Goal: Information Seeking & Learning: Check status

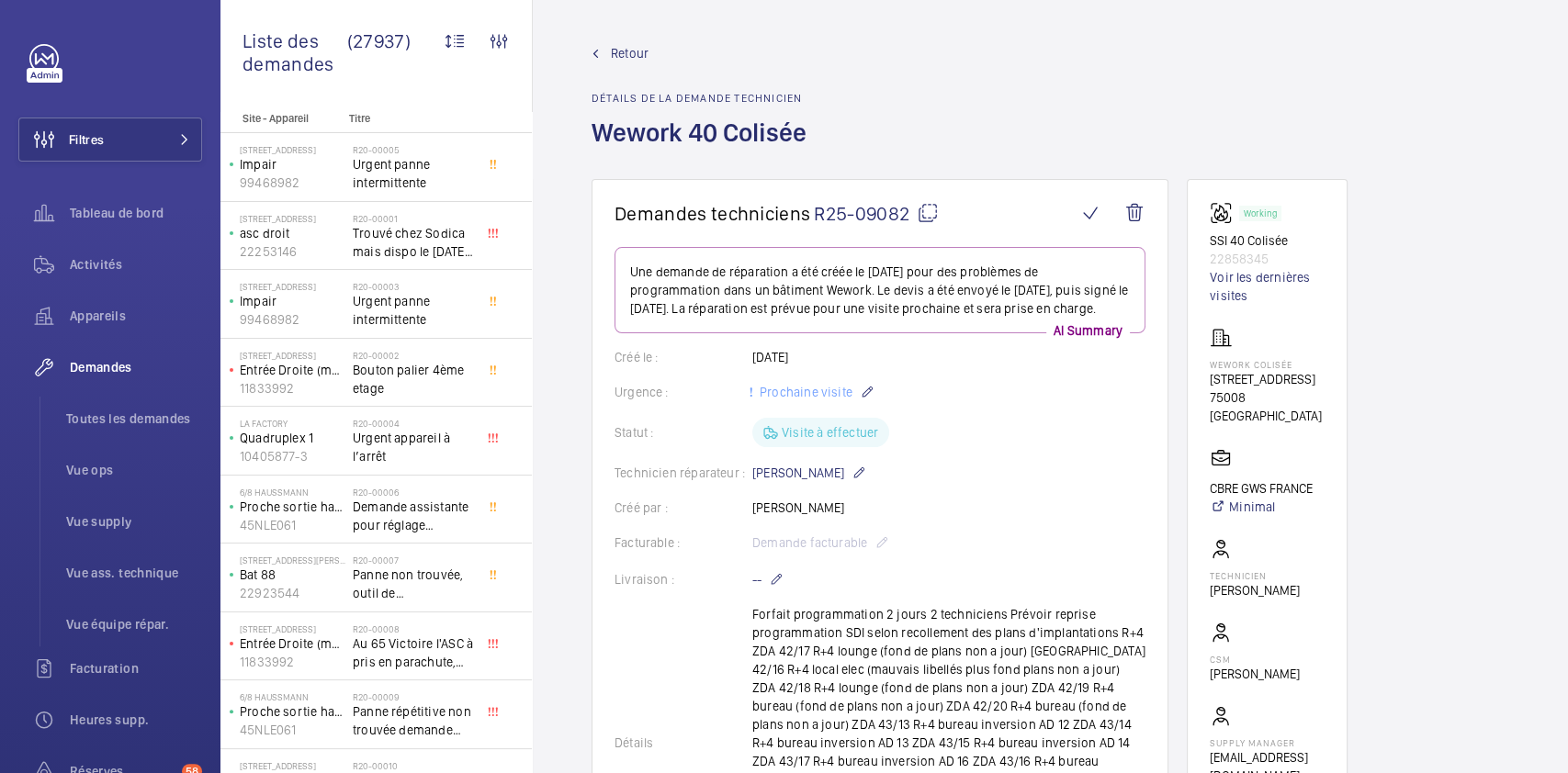
click at [939, 459] on wm-front-card-body "Une demande de réparation a été créée le 4 juillet 2025 pour des problèmes de p…" at bounding box center [881, 763] width 531 height 1032
click at [939, 277] on link "Voir les dernières visites" at bounding box center [1267, 287] width 115 height 37
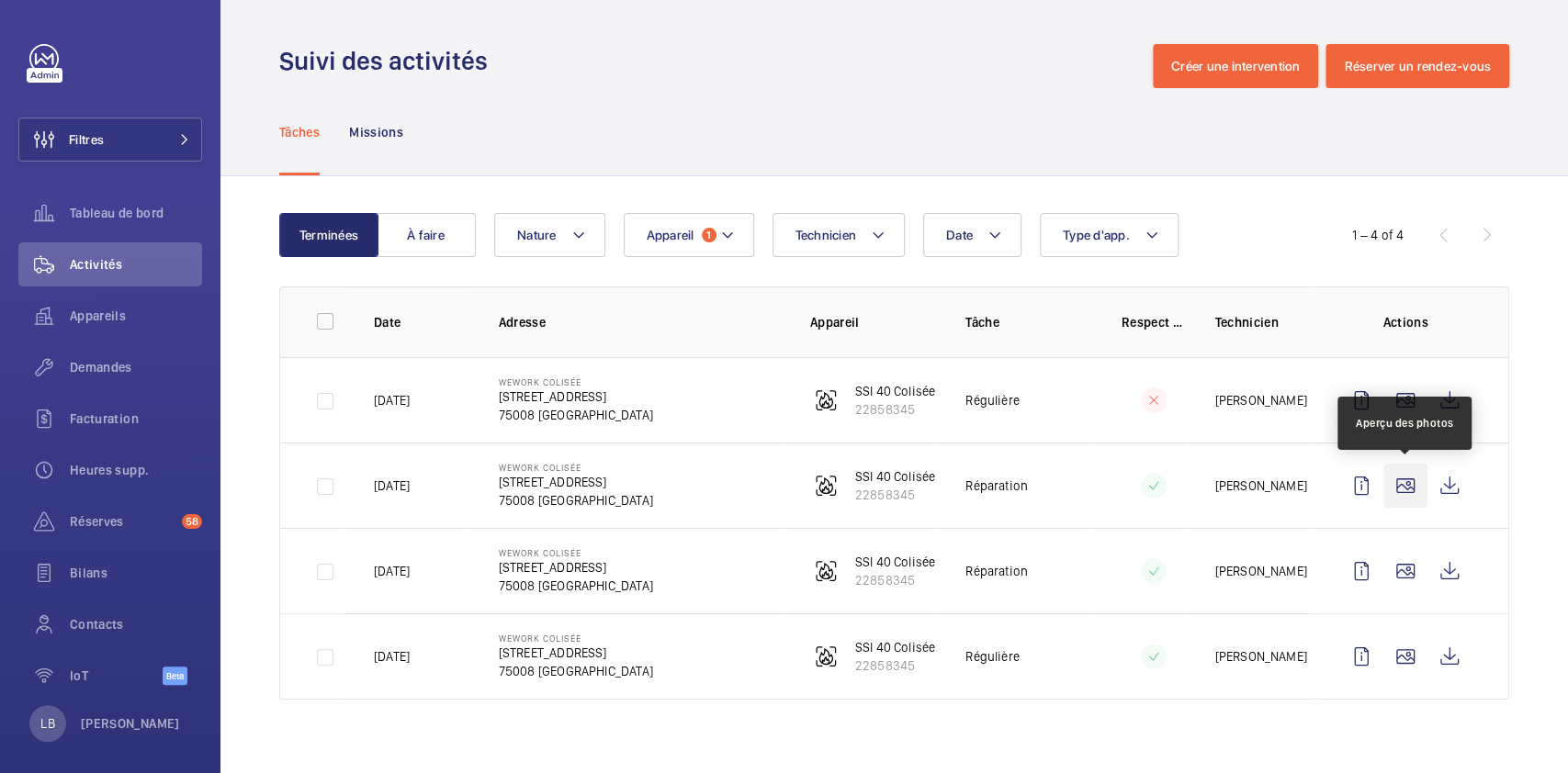
click at [939, 463] on wm-front-icon-button at bounding box center [1405, 486] width 44 height 44
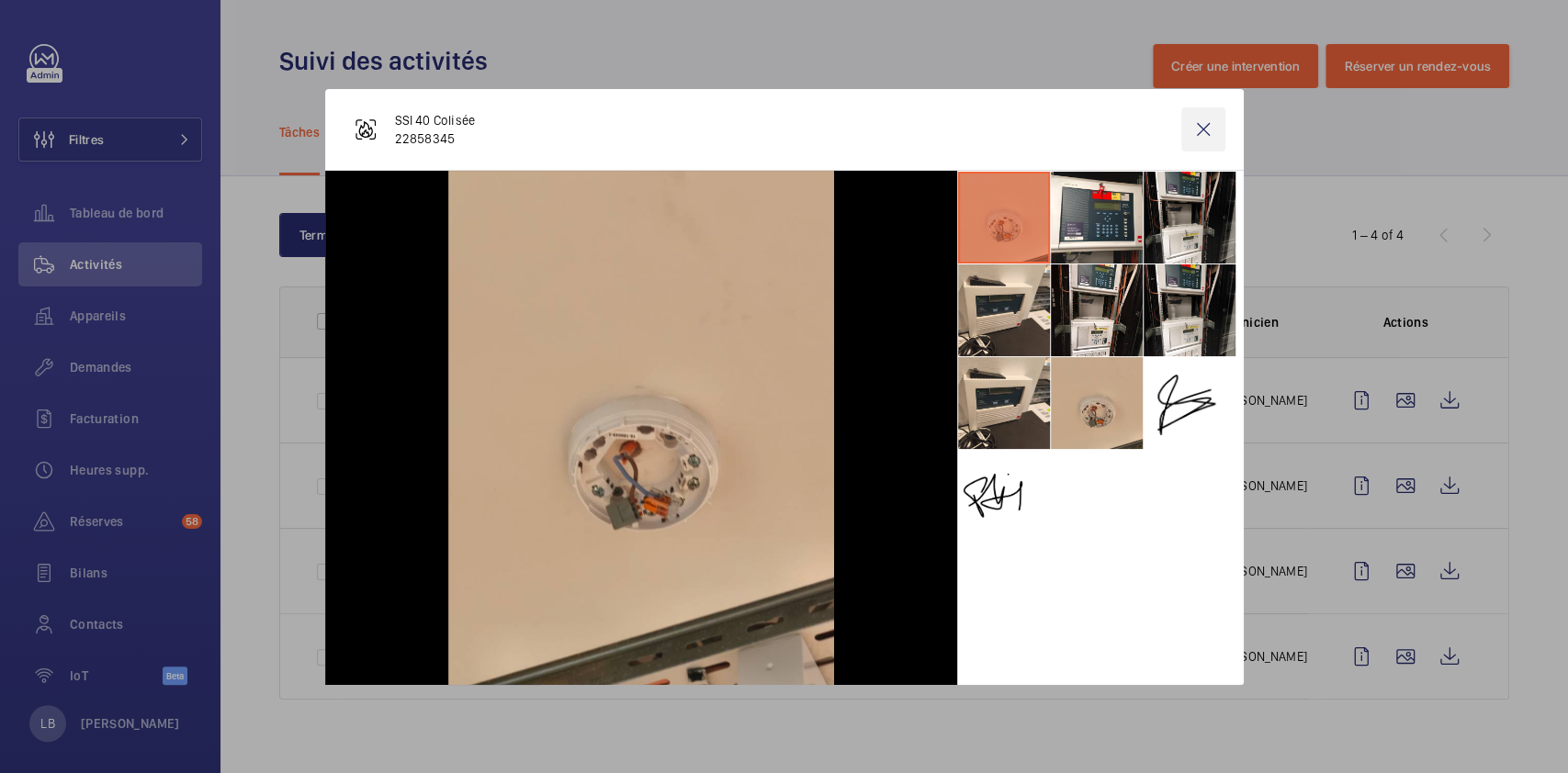
click at [939, 124] on wm-front-icon-button at bounding box center [1203, 130] width 44 height 44
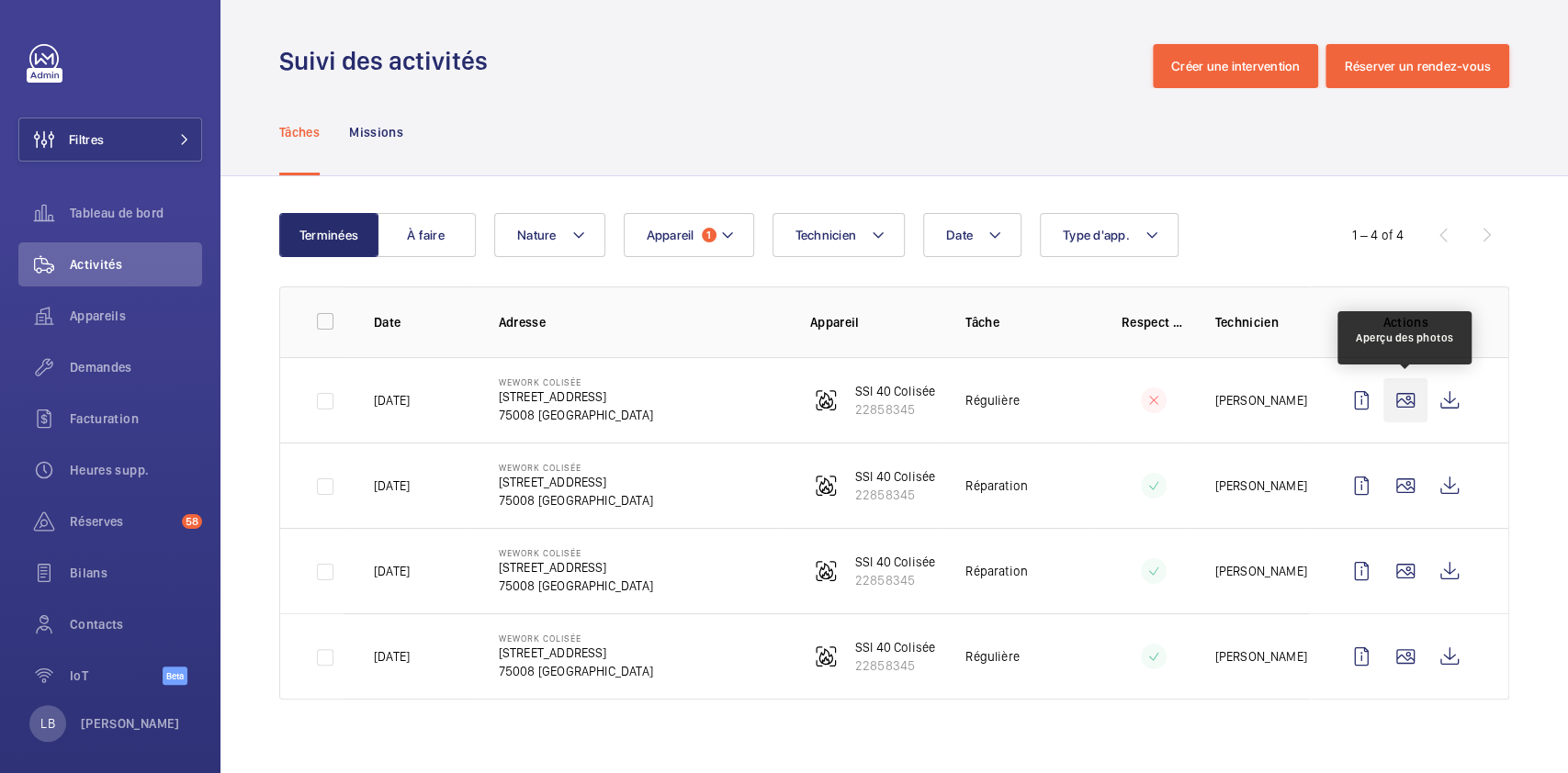
click at [939, 408] on wm-front-icon-button at bounding box center [1405, 401] width 44 height 44
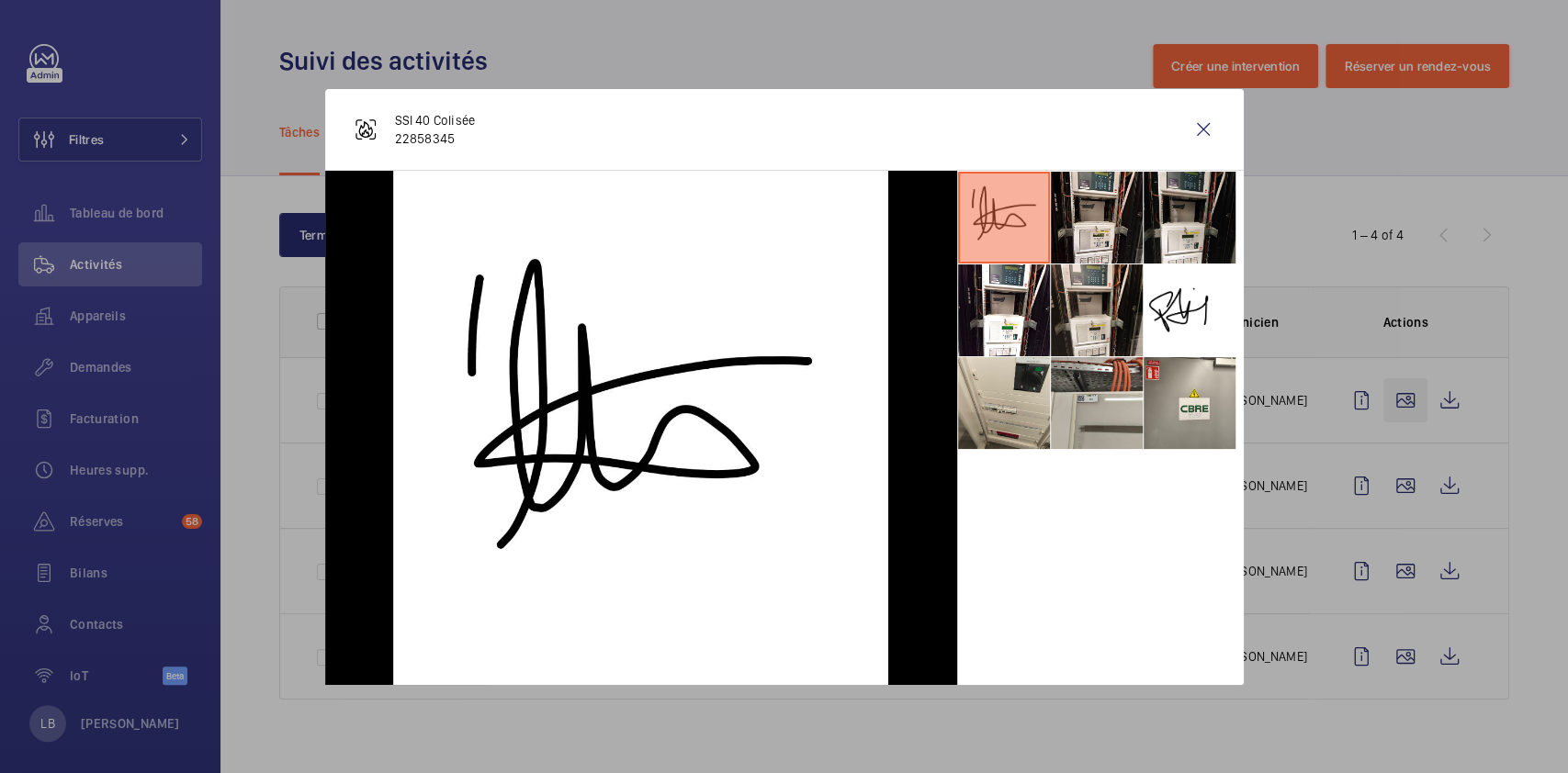
click at [939, 408] on div at bounding box center [784, 386] width 1568 height 773
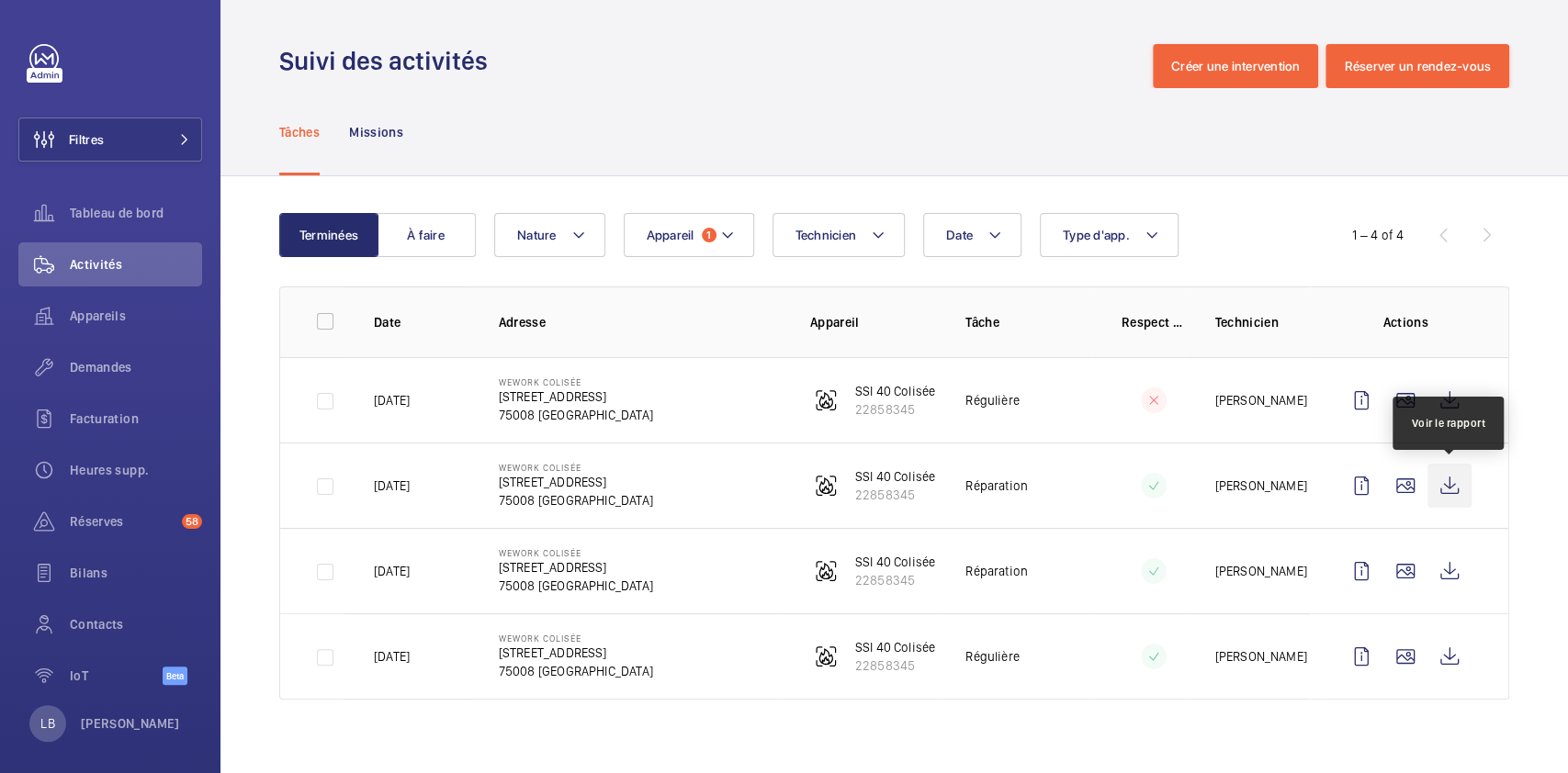
click at [939, 463] on wm-front-icon-button at bounding box center [1449, 486] width 44 height 44
drag, startPoint x: 579, startPoint y: 382, endPoint x: 492, endPoint y: 379, distance: 87.1
click at [492, 379] on td "WeWork Colisée 40 Rue du Colisée 75008 PARIS" at bounding box center [625, 400] width 312 height 85
copy p "WeWork Colisé"
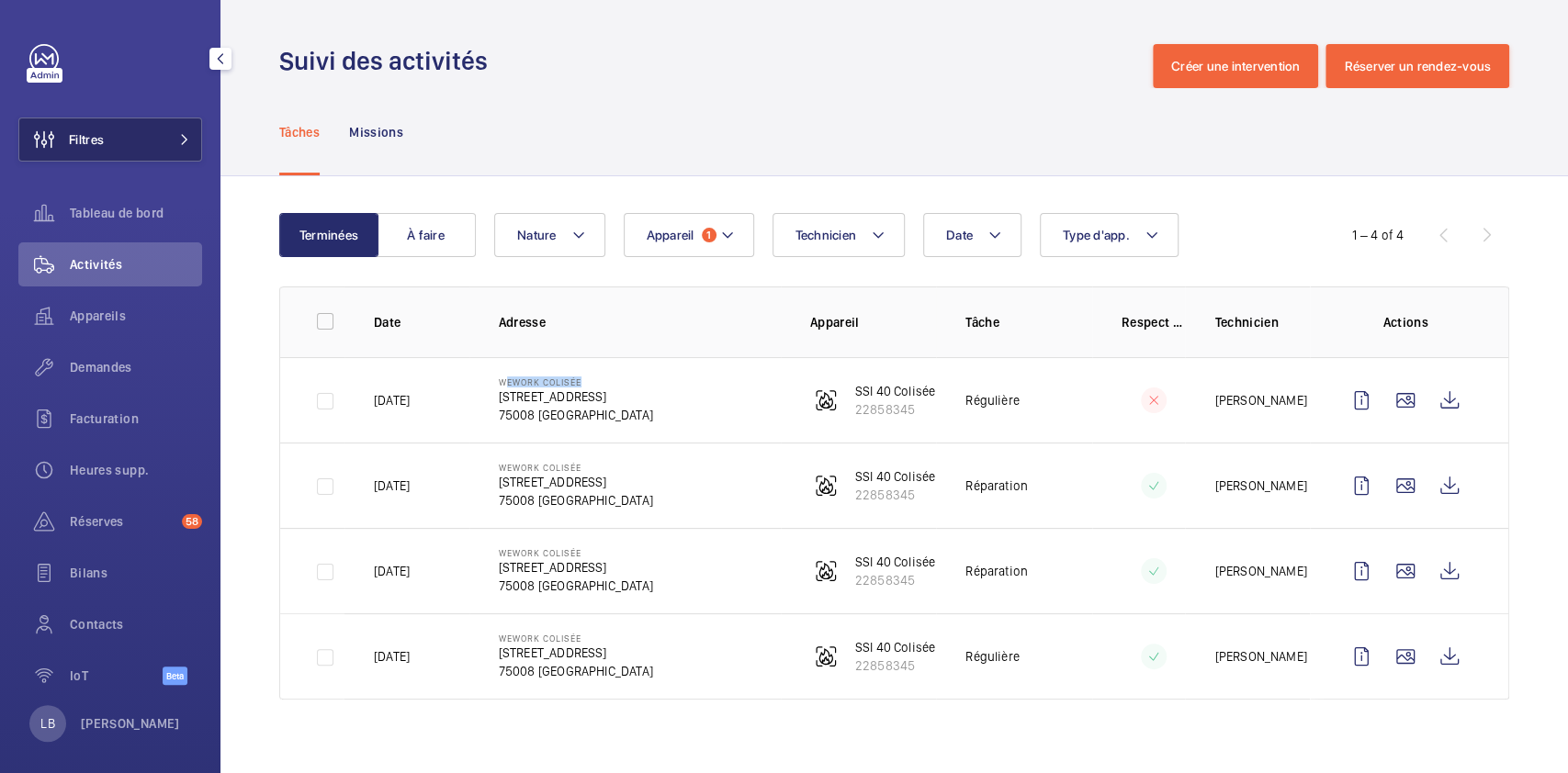
click at [131, 139] on button "Filtres" at bounding box center [110, 140] width 184 height 44
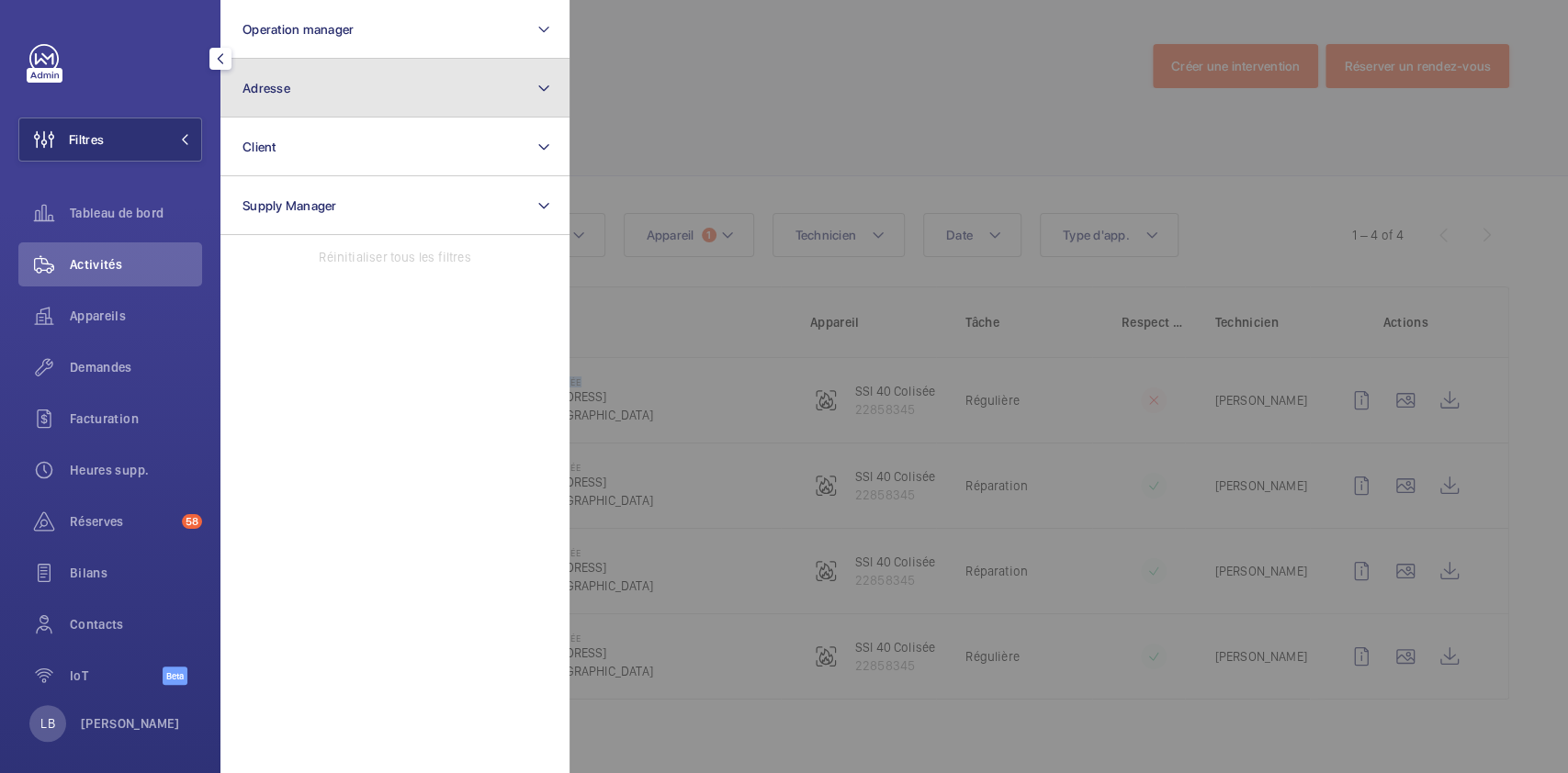
click at [431, 90] on button "Adresse" at bounding box center [395, 88] width 349 height 59
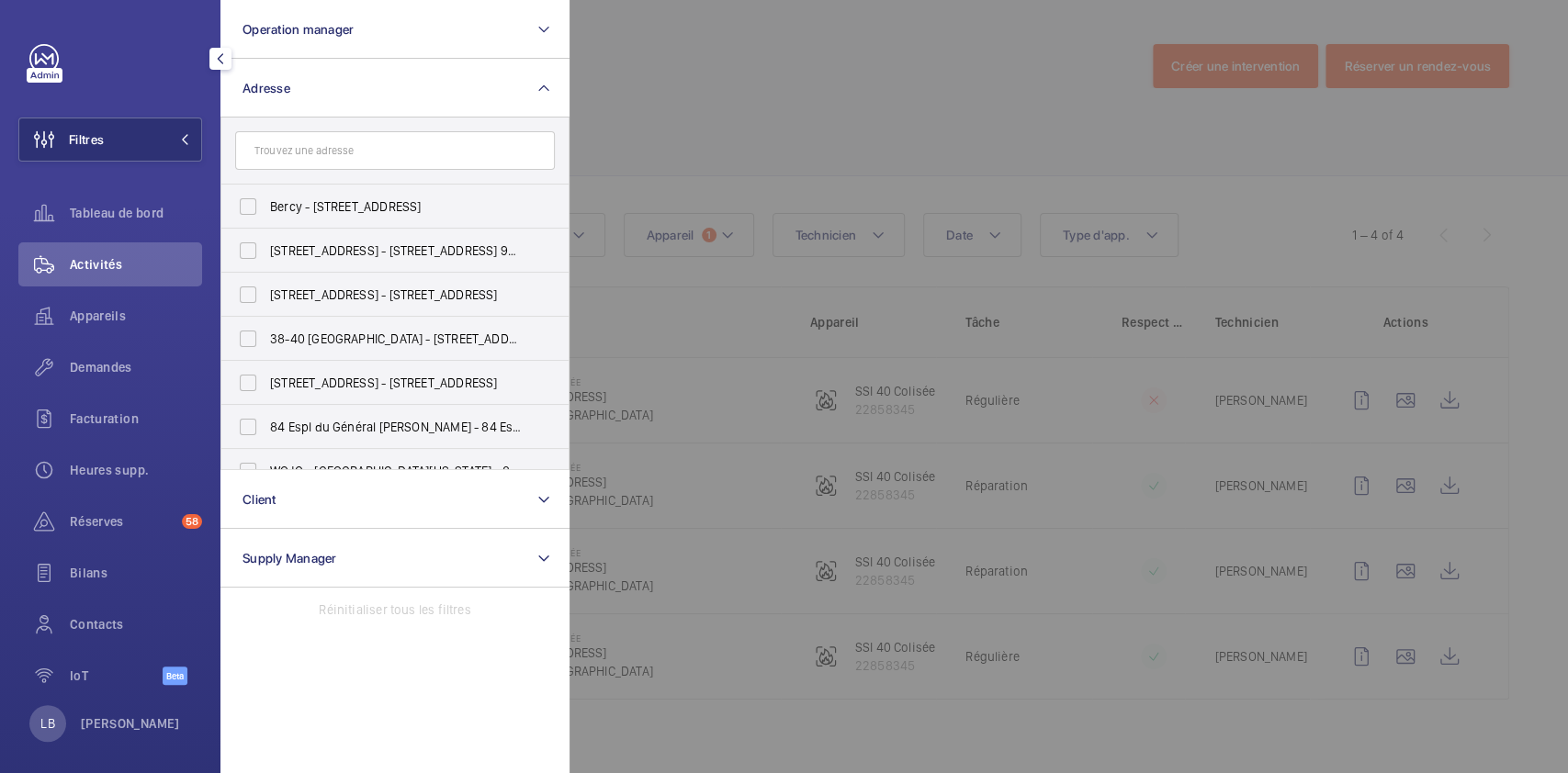
click at [380, 153] on input "text" at bounding box center [395, 151] width 320 height 39
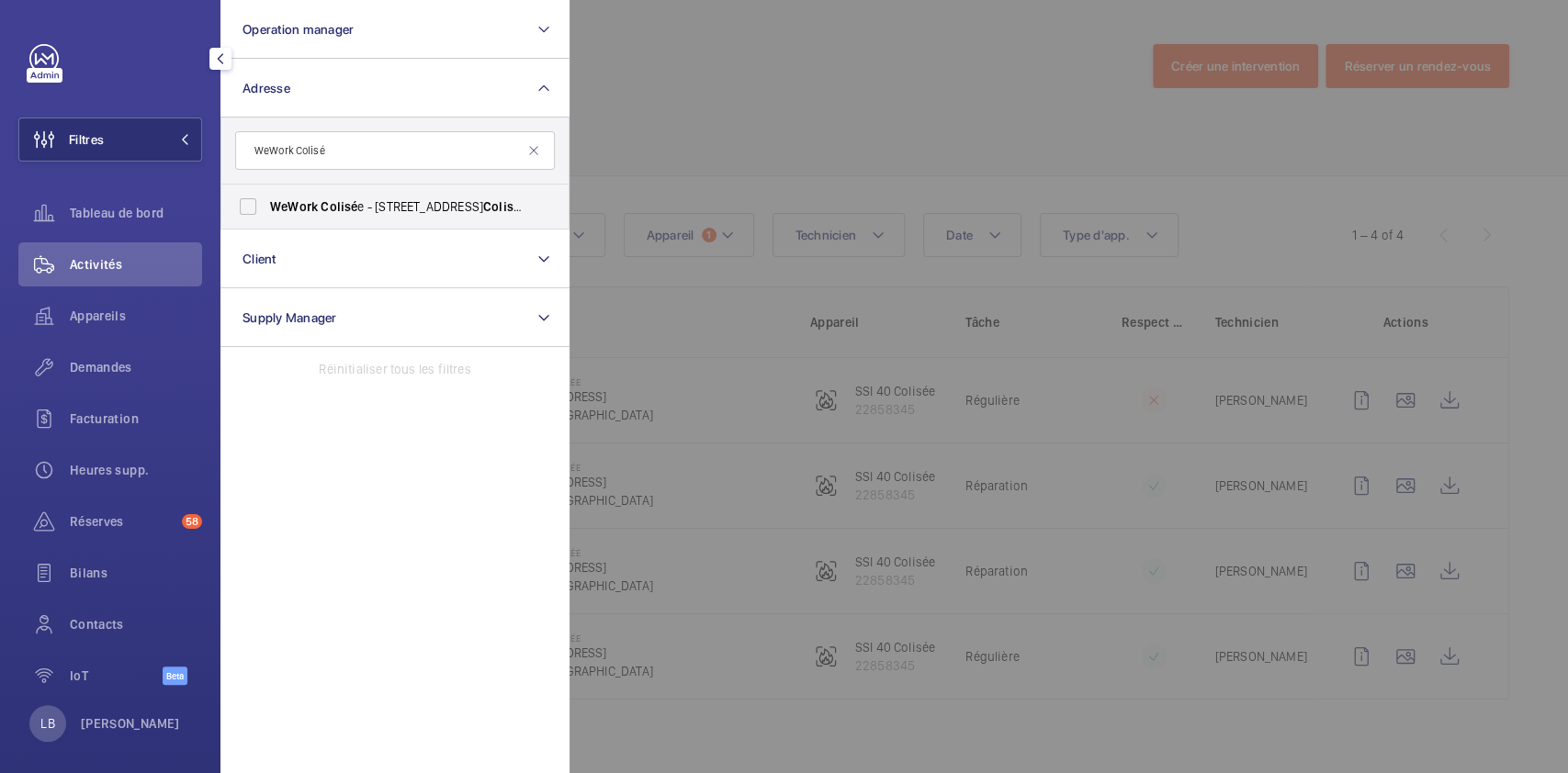
type input "WeWork Colisé"
click at [243, 204] on input "WeWork Colisé e - 40 Rue du Colisé e, PARIS 75008" at bounding box center [248, 207] width 37 height 37
checkbox input "true"
click at [812, 123] on div at bounding box center [1354, 386] width 1568 height 773
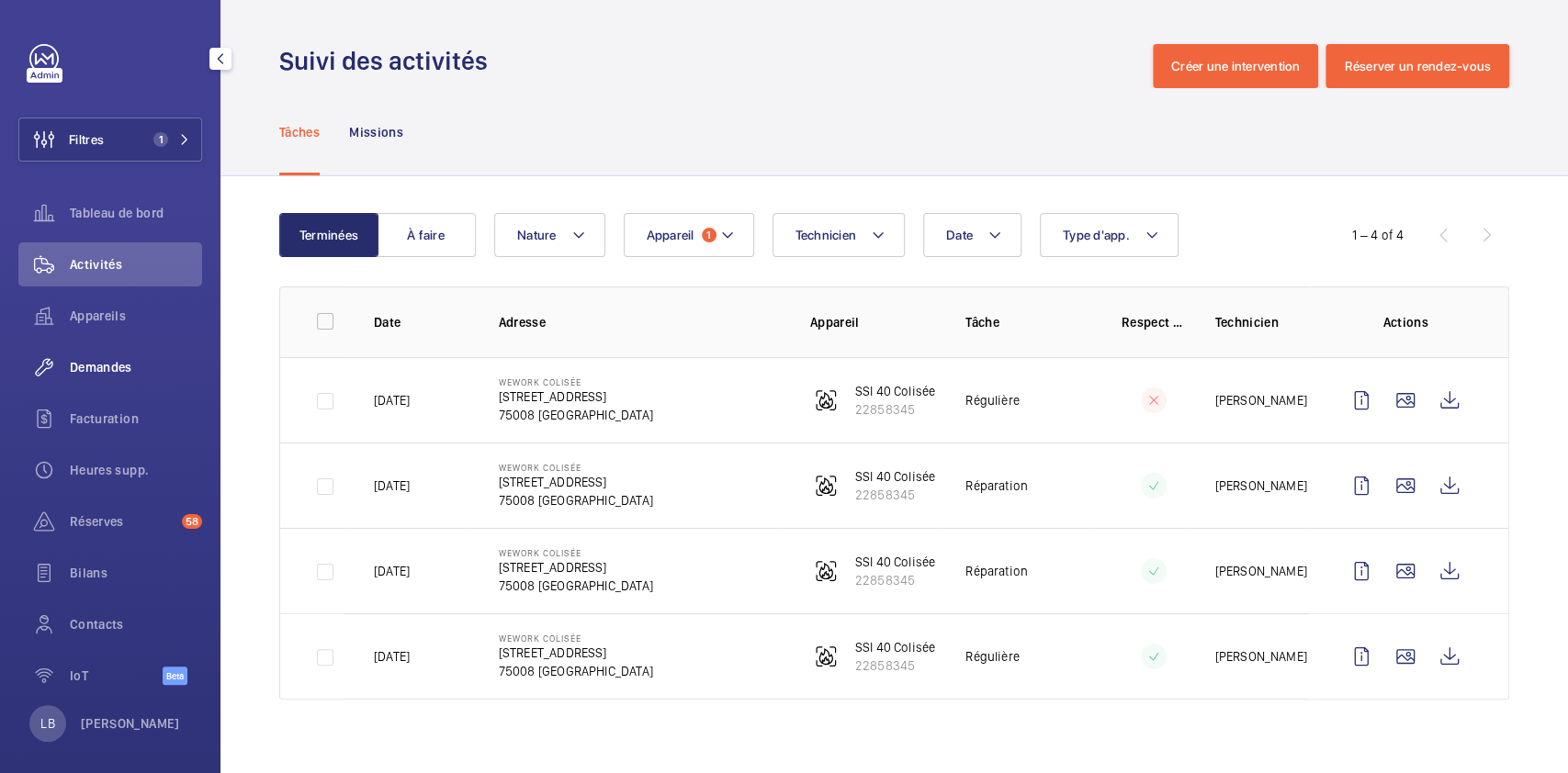
click at [82, 369] on span "Demandes" at bounding box center [136, 368] width 132 height 18
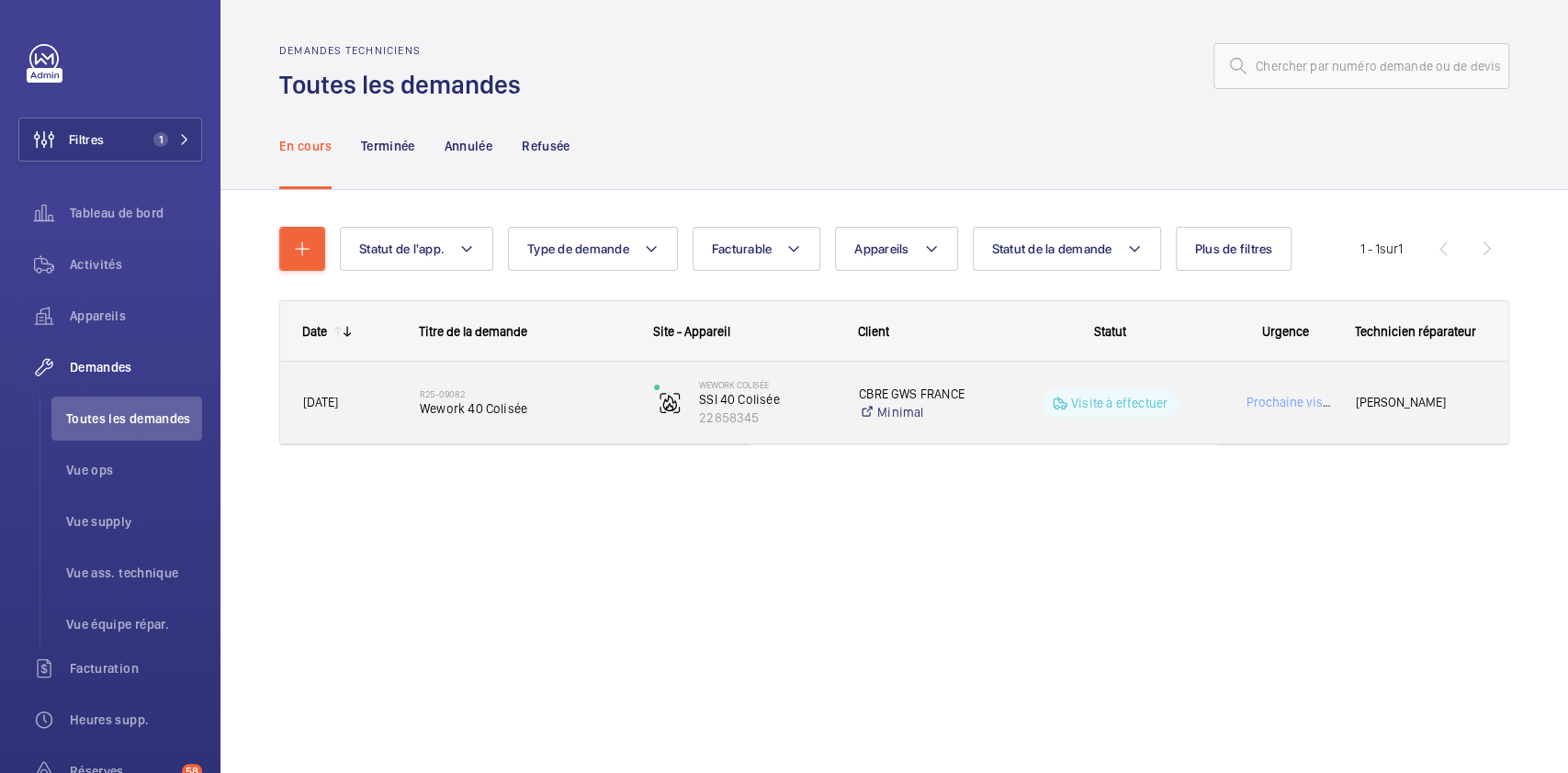
click at [939, 406] on wm-front-pills-cell "Visite à effectuer" at bounding box center [1109, 404] width 210 height 29
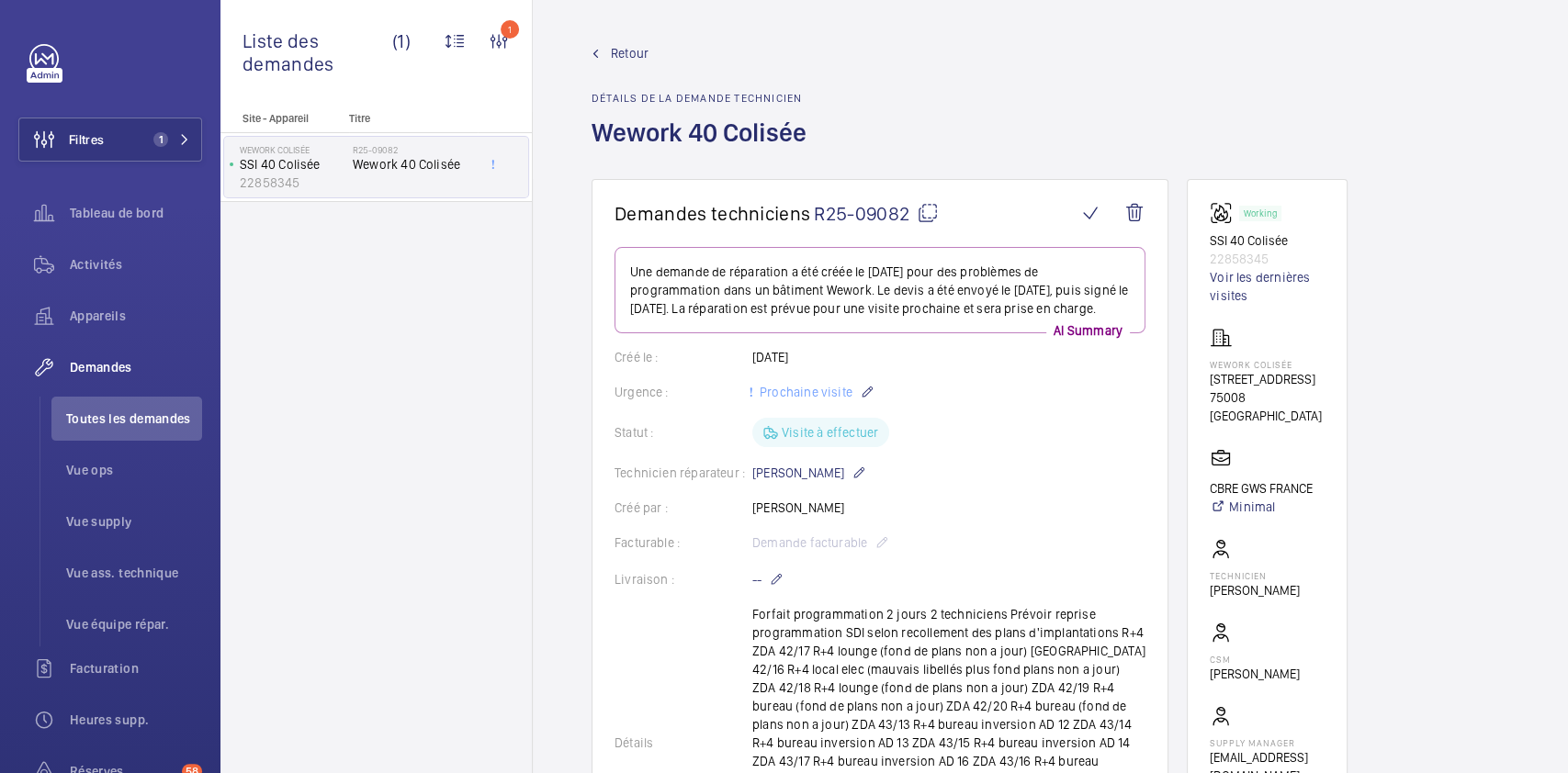
click at [618, 51] on span "Retour" at bounding box center [630, 53] width 38 height 18
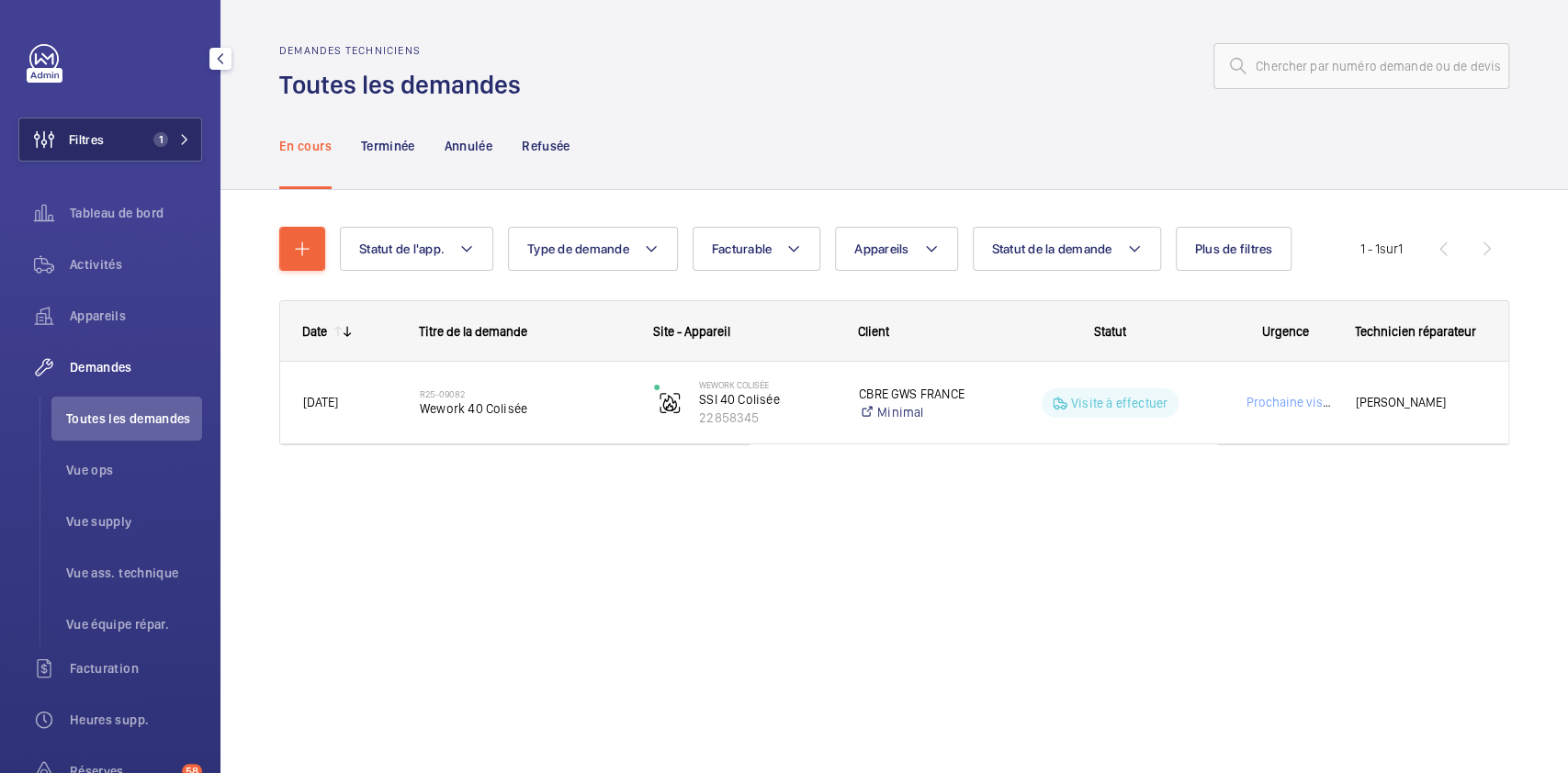
click at [122, 151] on button "Filtres 1" at bounding box center [110, 140] width 184 height 44
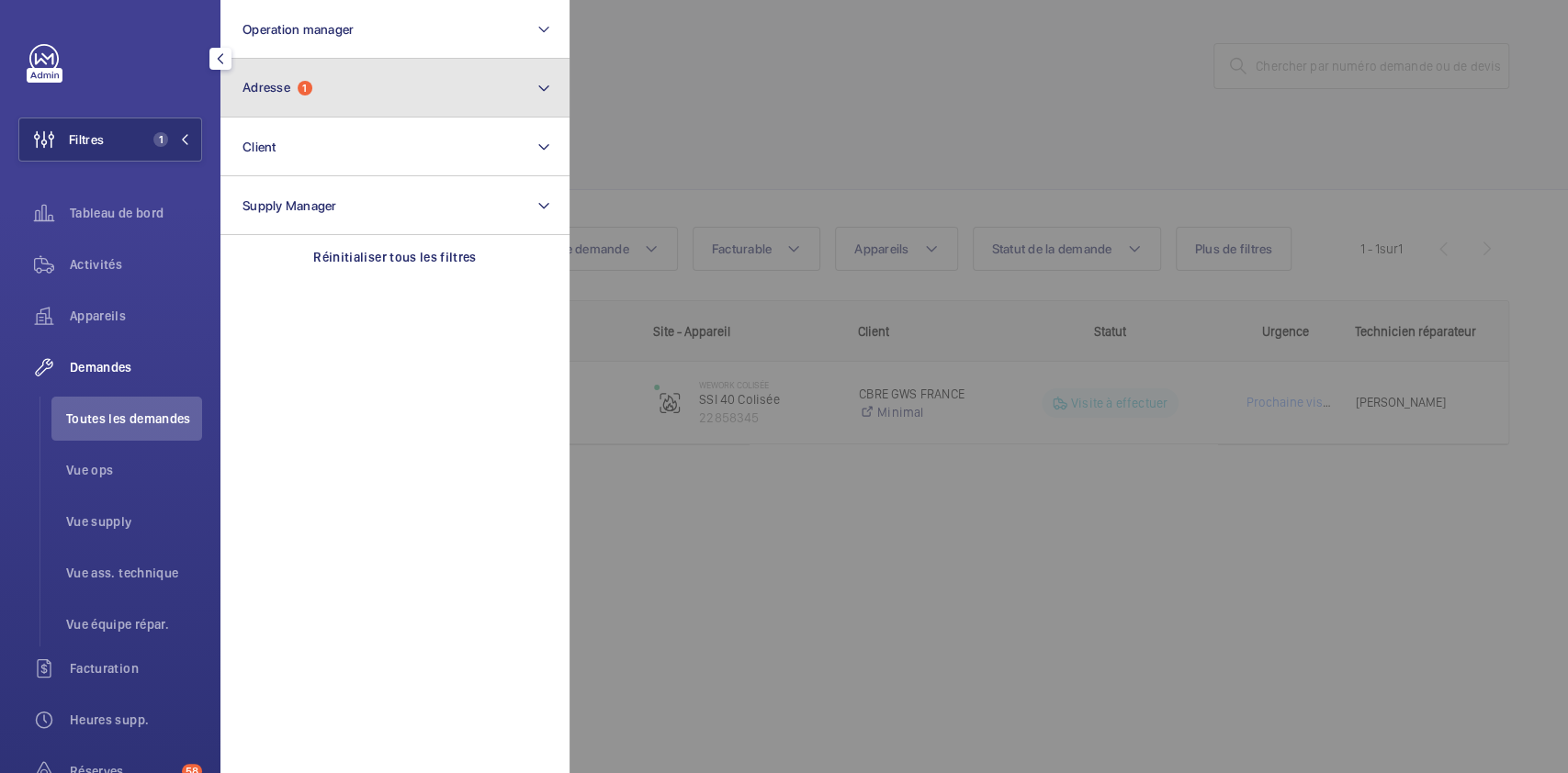
click at [328, 88] on button "Adresse 1" at bounding box center [395, 88] width 349 height 59
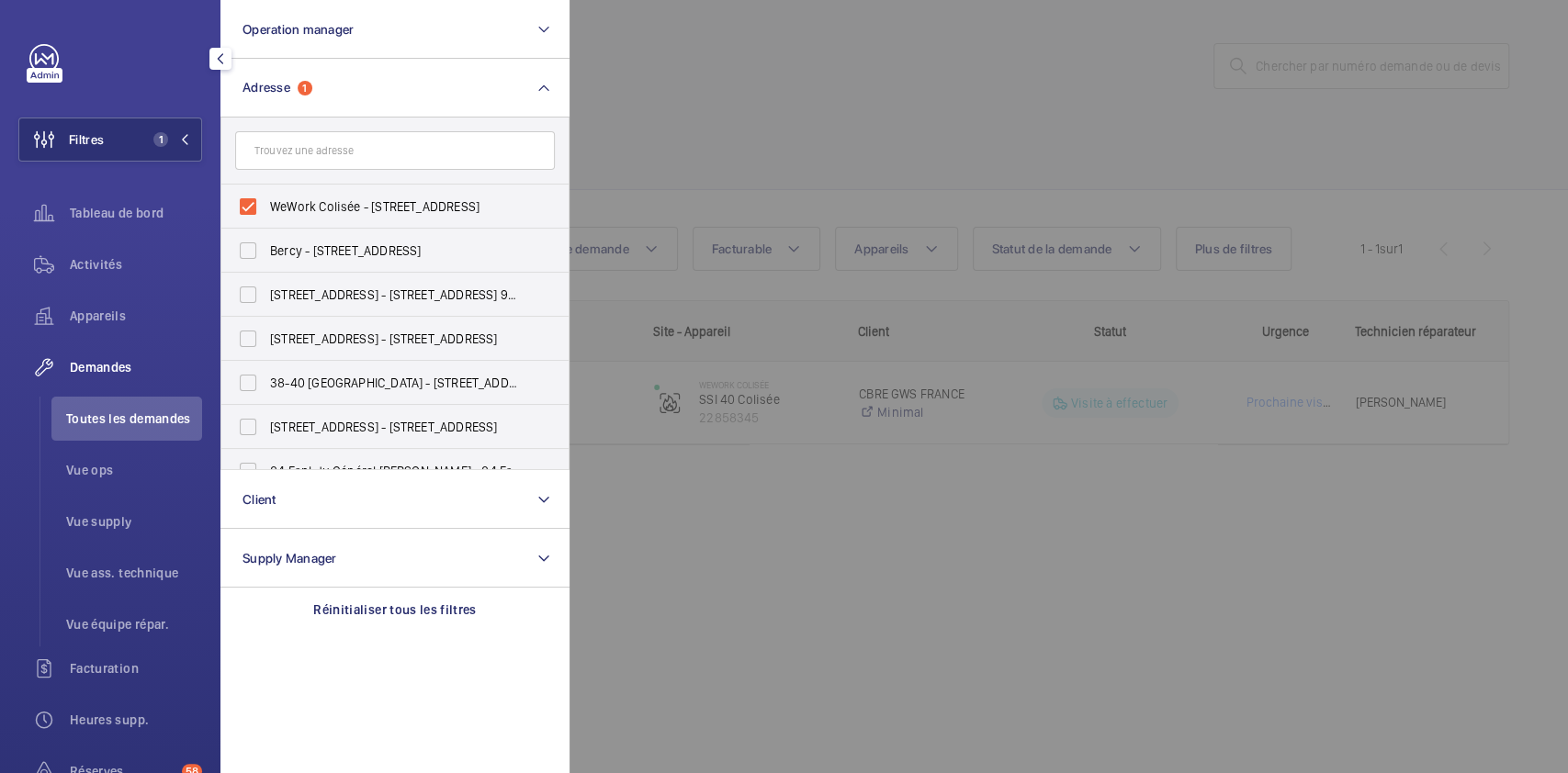
click at [277, 153] on input "text" at bounding box center [395, 151] width 320 height 39
click at [249, 190] on input "WeWork Colisée - 40 Rue du Colisée, PARIS 75008" at bounding box center [248, 207] width 37 height 37
checkbox input "false"
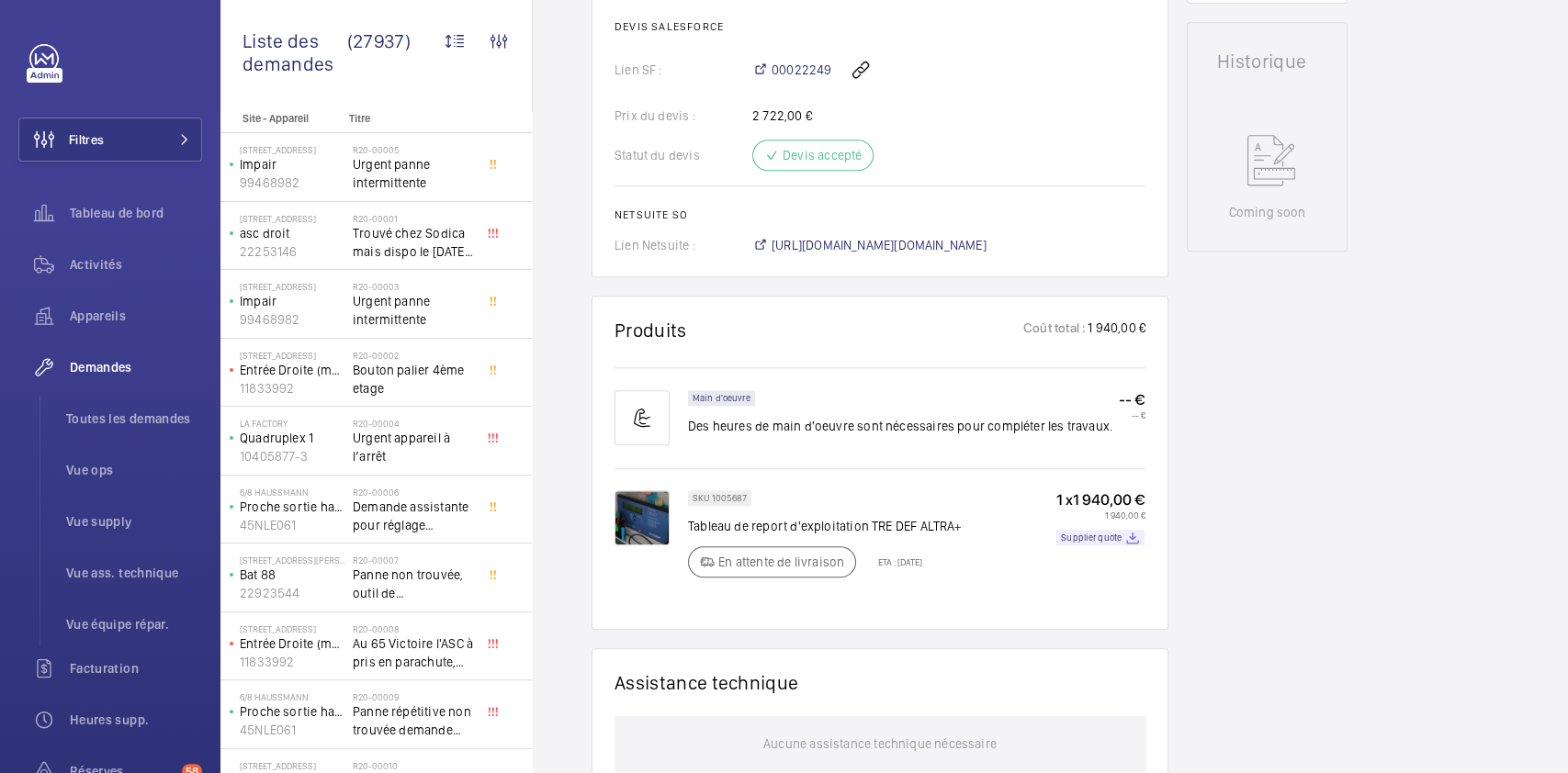
scroll to position [832, 0]
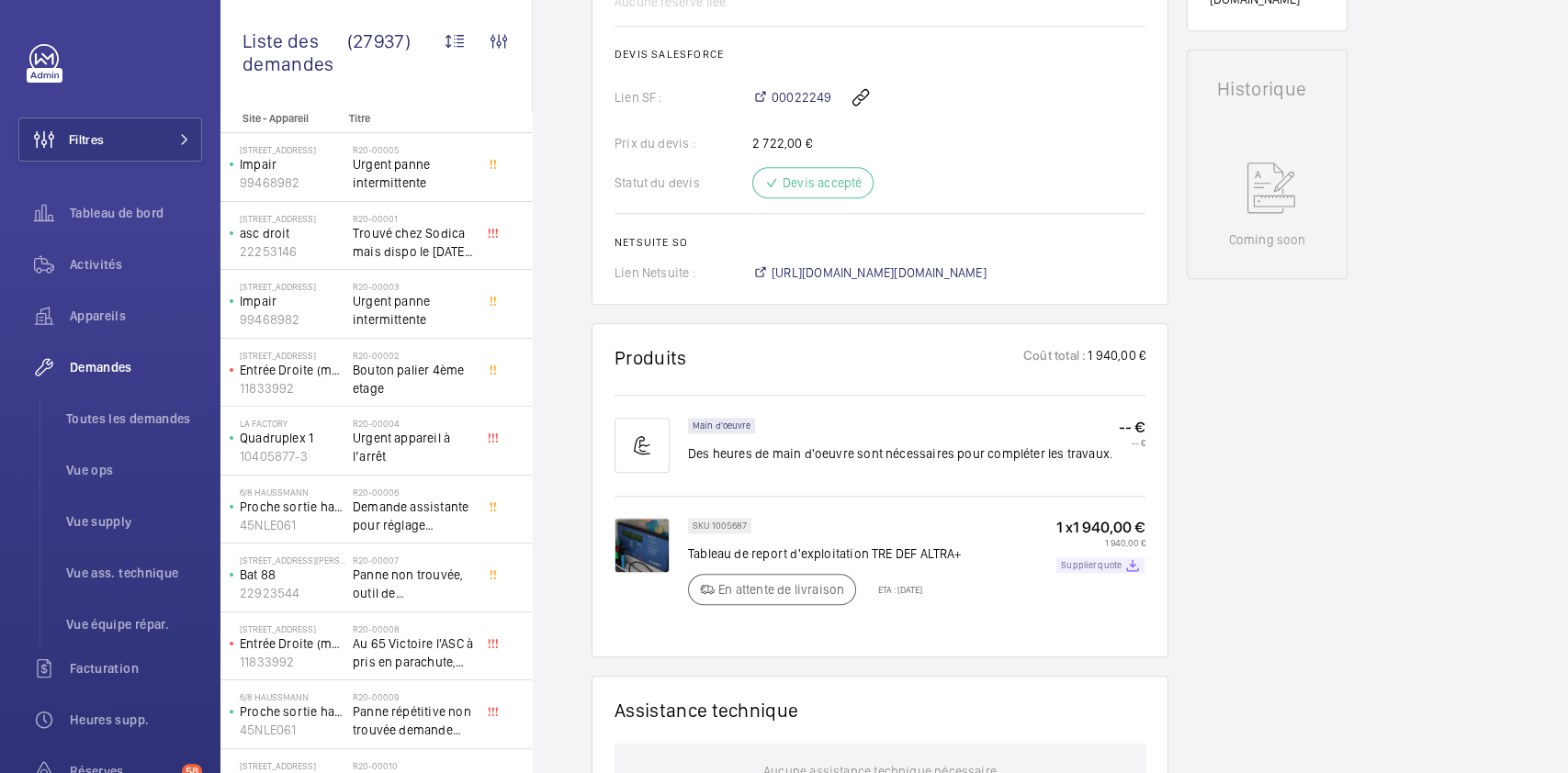
click at [1117, 568] on p "Supplier quote" at bounding box center [1091, 565] width 61 height 6
click at [102, 143] on span "Filtres" at bounding box center [86, 140] width 35 height 18
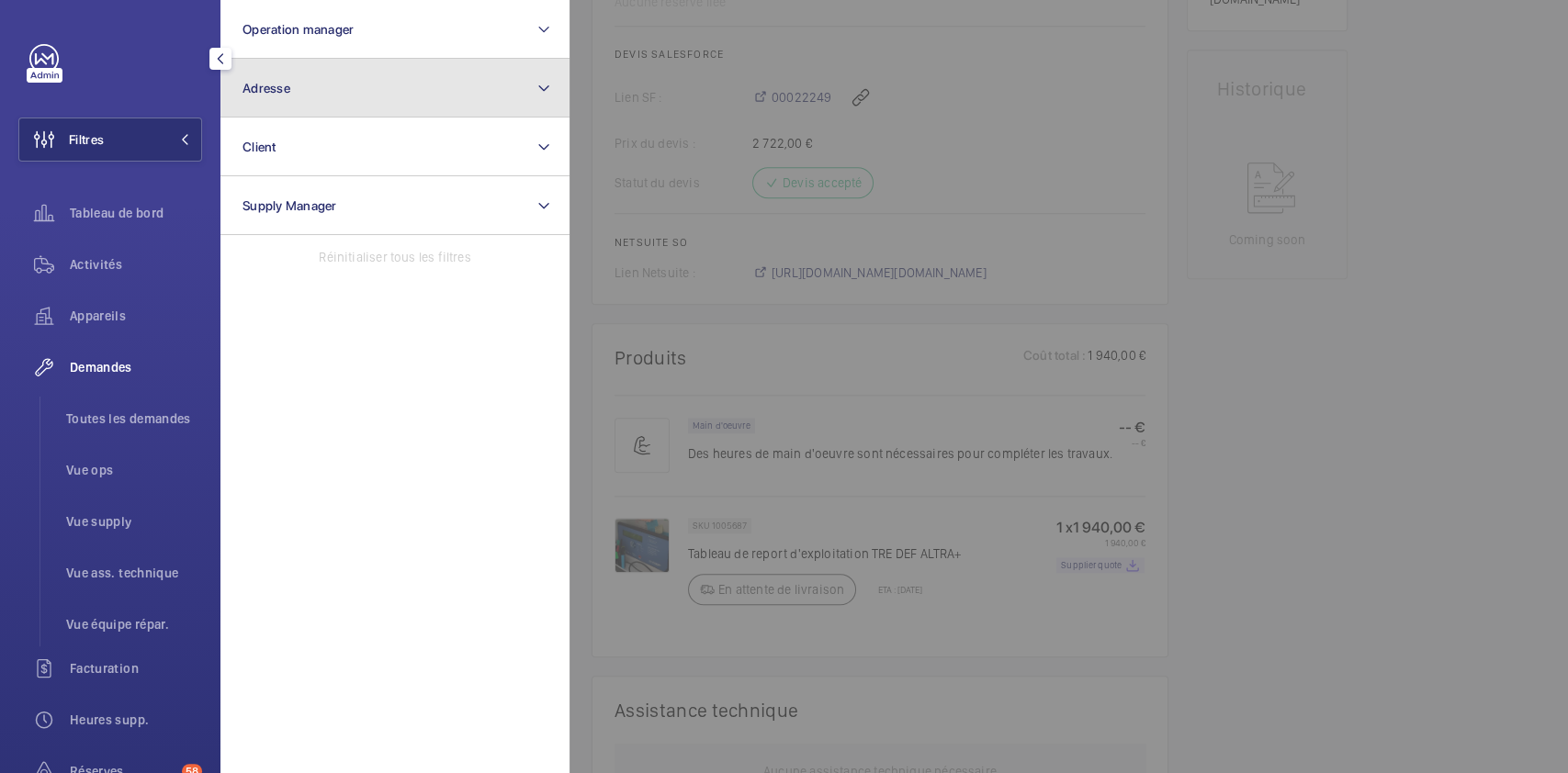
click at [333, 75] on button "Adresse" at bounding box center [395, 88] width 349 height 59
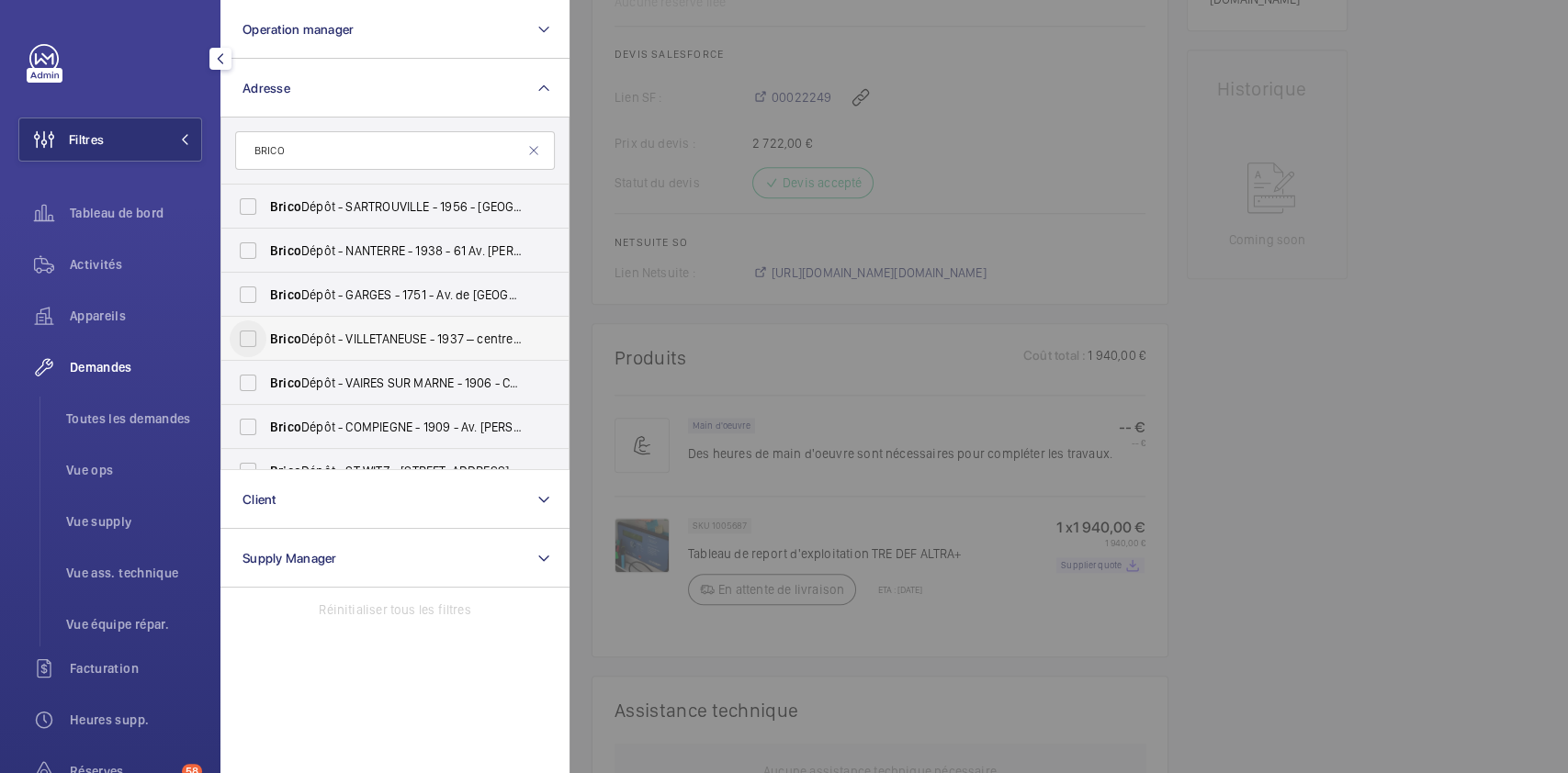
type input "BRICO"
click at [244, 334] on input "Brico Dépôt - VILLETANEUSE - 1937 – centre de coût P140100000 - 4 [GEOGRAPHIC_D…" at bounding box center [248, 339] width 37 height 37
checkbox input "true"
click at [121, 263] on span "Activités" at bounding box center [136, 265] width 132 height 18
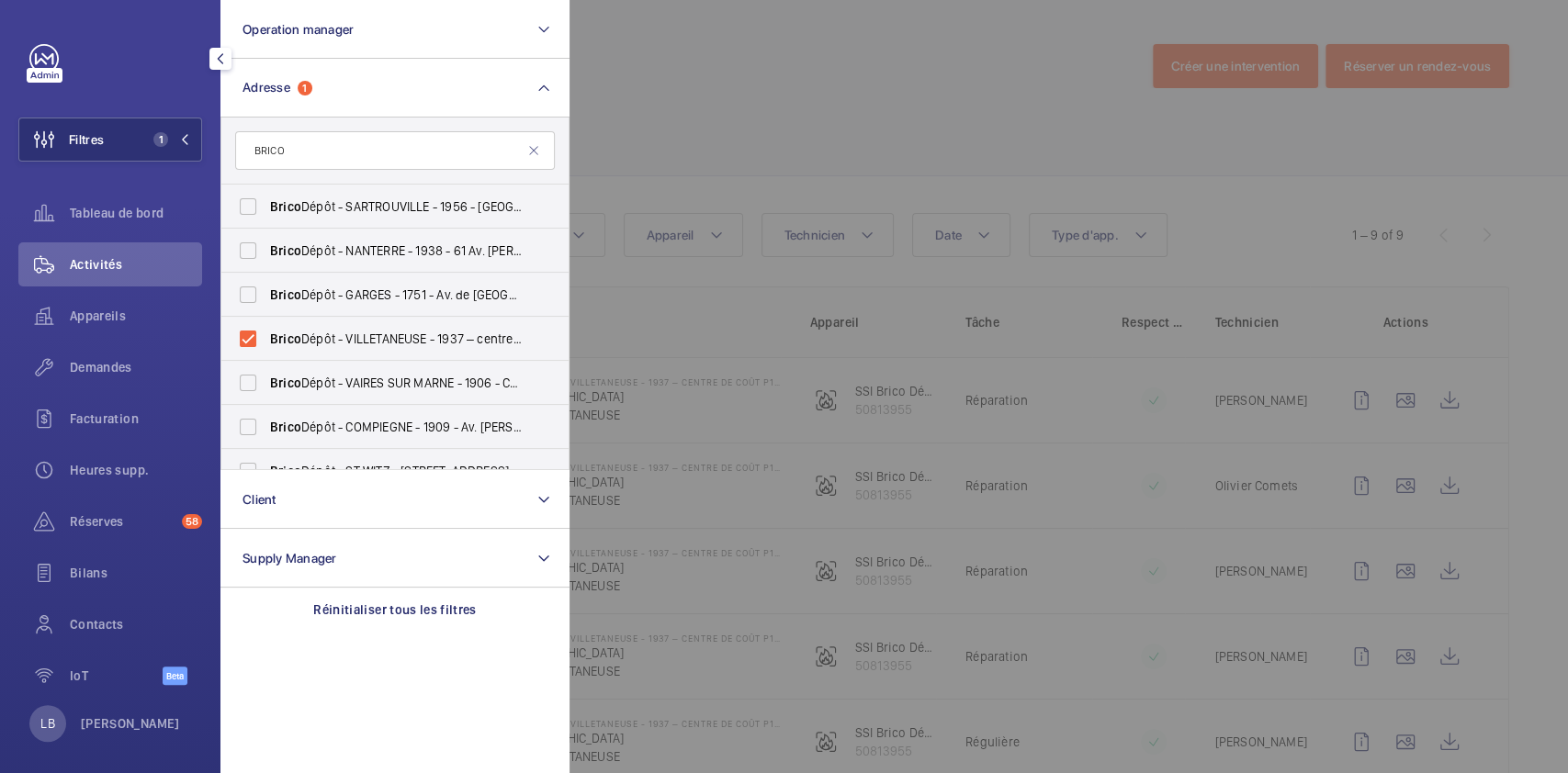
click at [872, 157] on div at bounding box center [1354, 386] width 1568 height 773
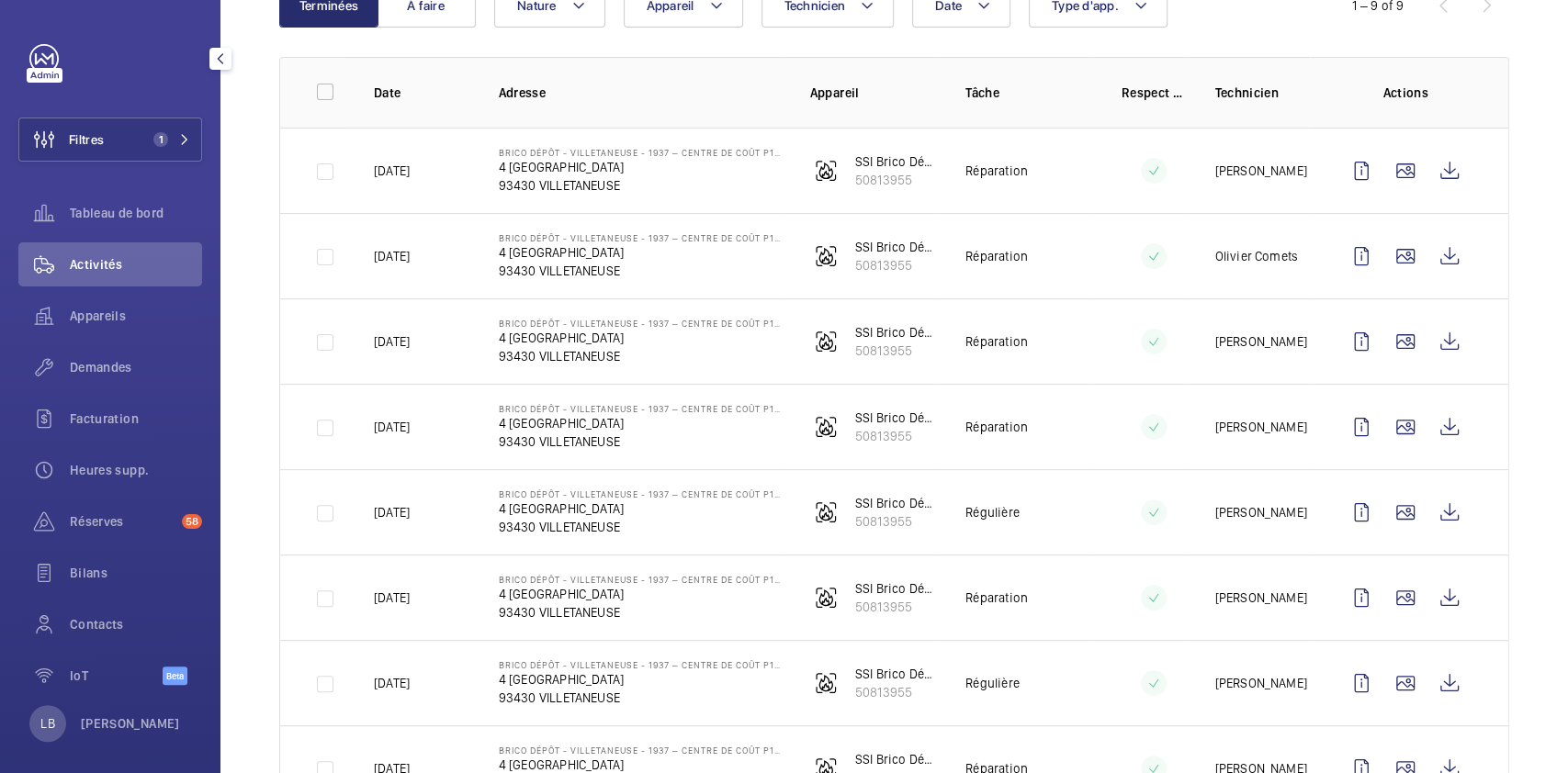
scroll to position [234, 0]
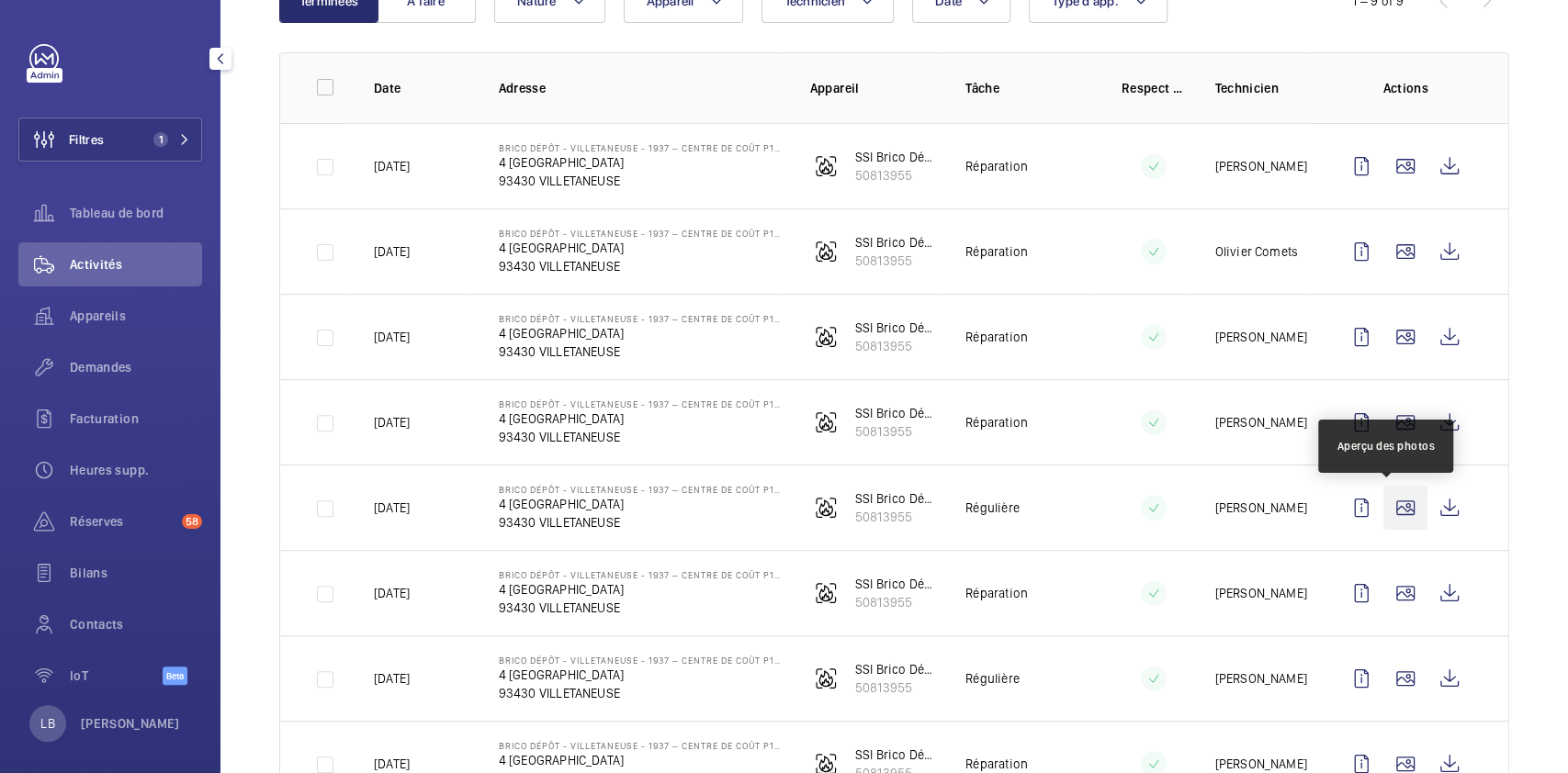
click at [1383, 501] on wm-front-icon-button at bounding box center [1405, 508] width 44 height 44
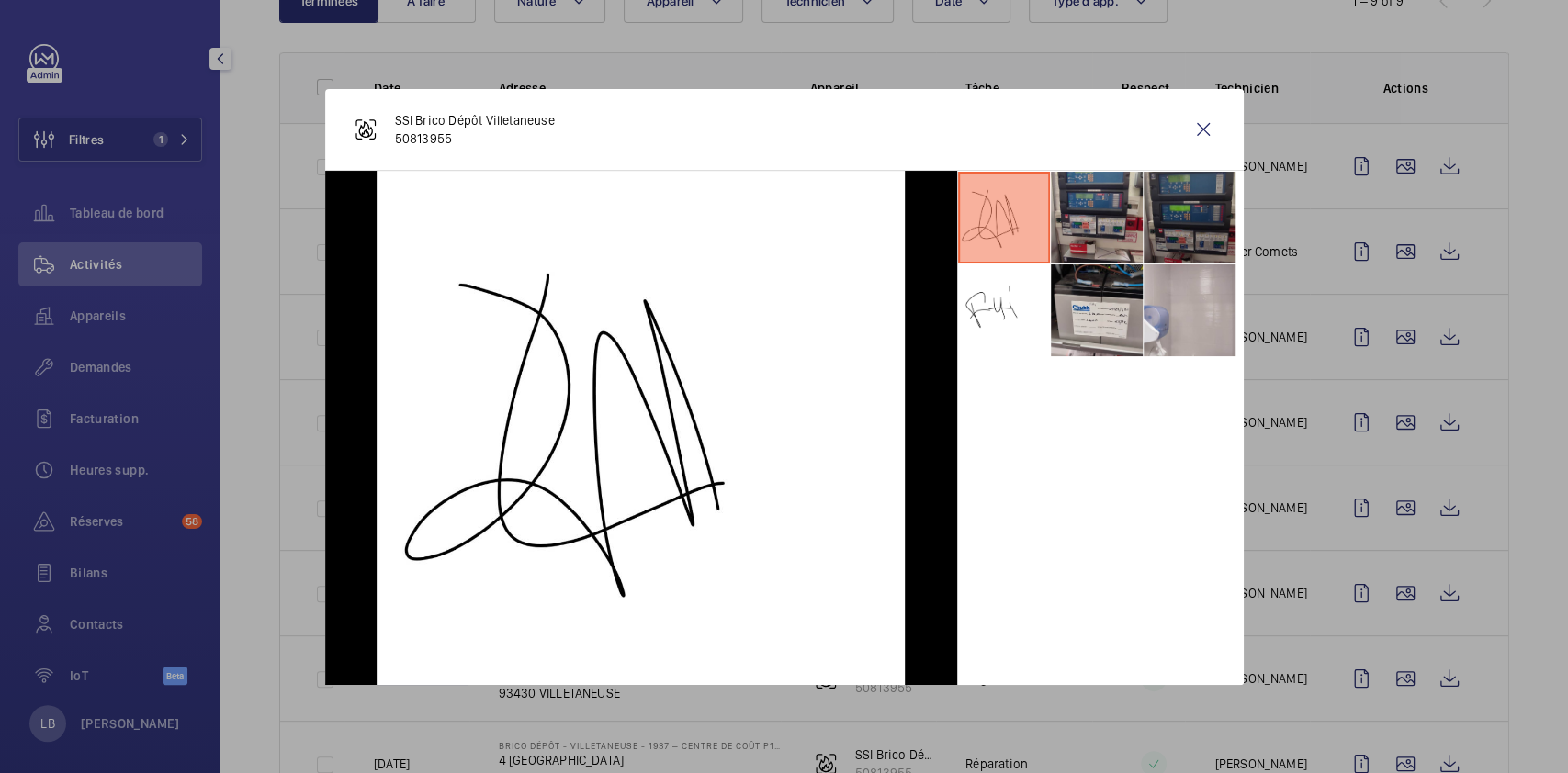
click at [1182, 176] on li at bounding box center [1189, 218] width 92 height 92
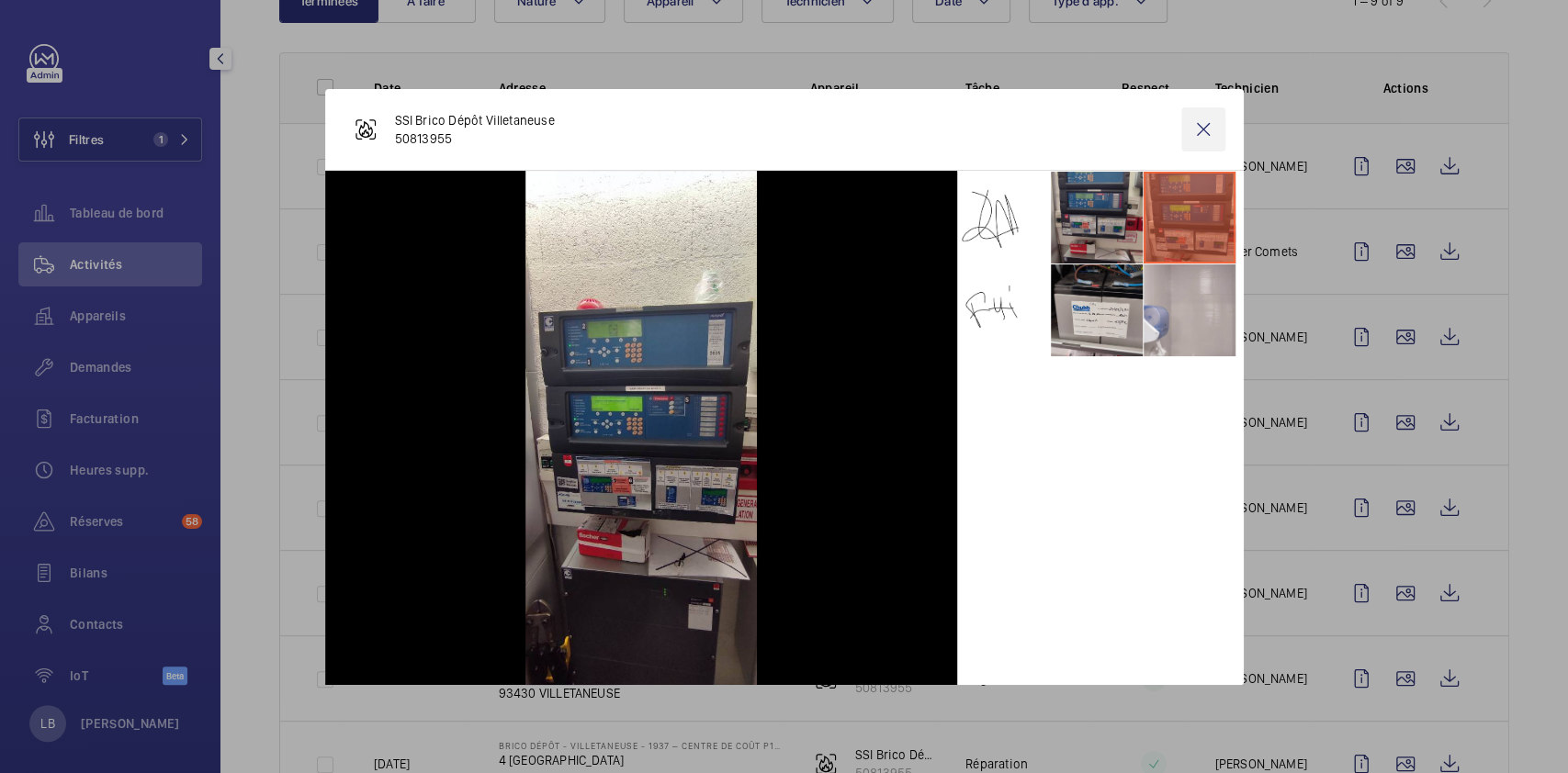
click at [1208, 130] on wm-front-icon-button at bounding box center [1203, 130] width 44 height 44
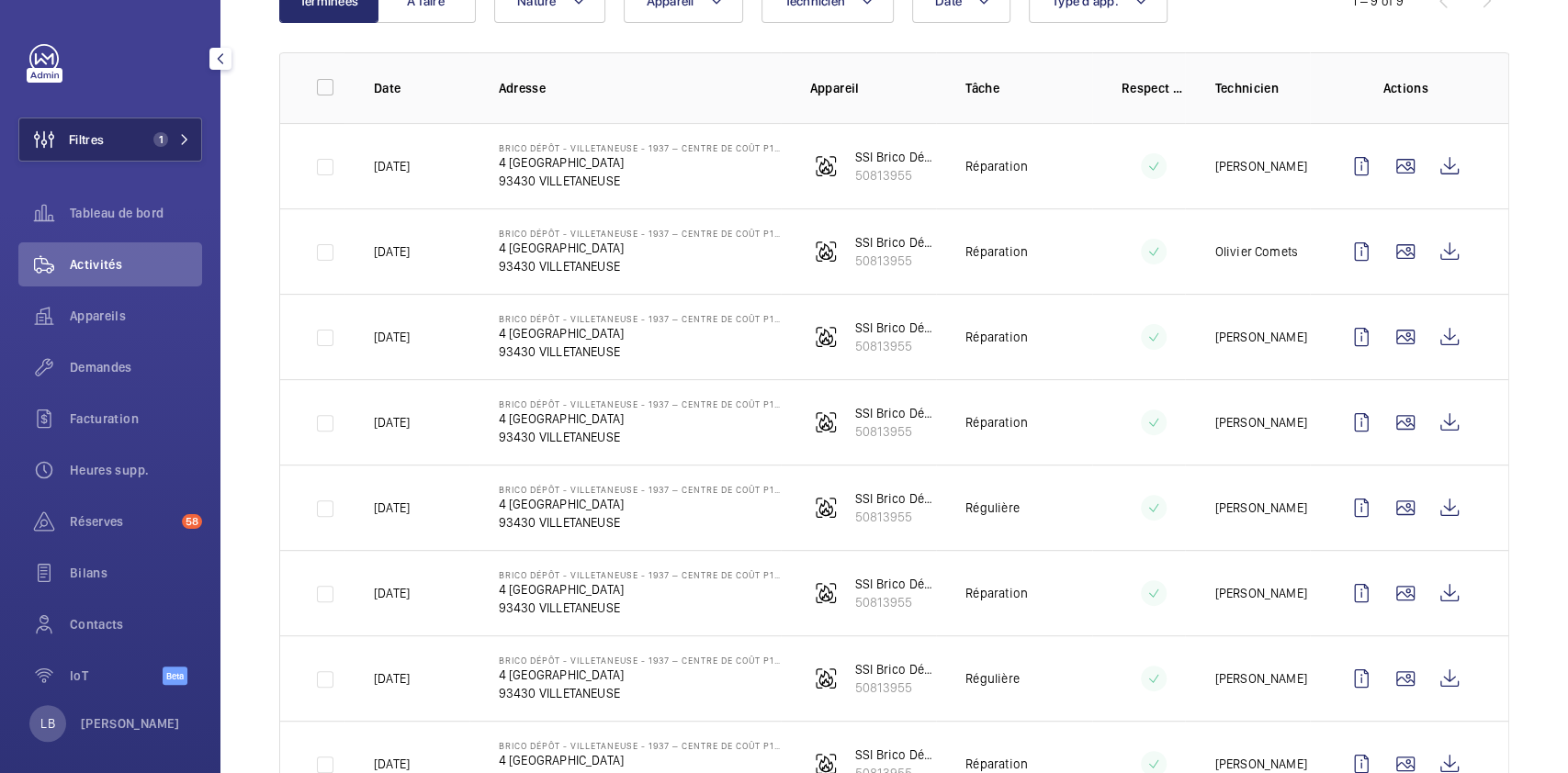
click at [134, 125] on button "Filtres 1" at bounding box center [110, 140] width 184 height 44
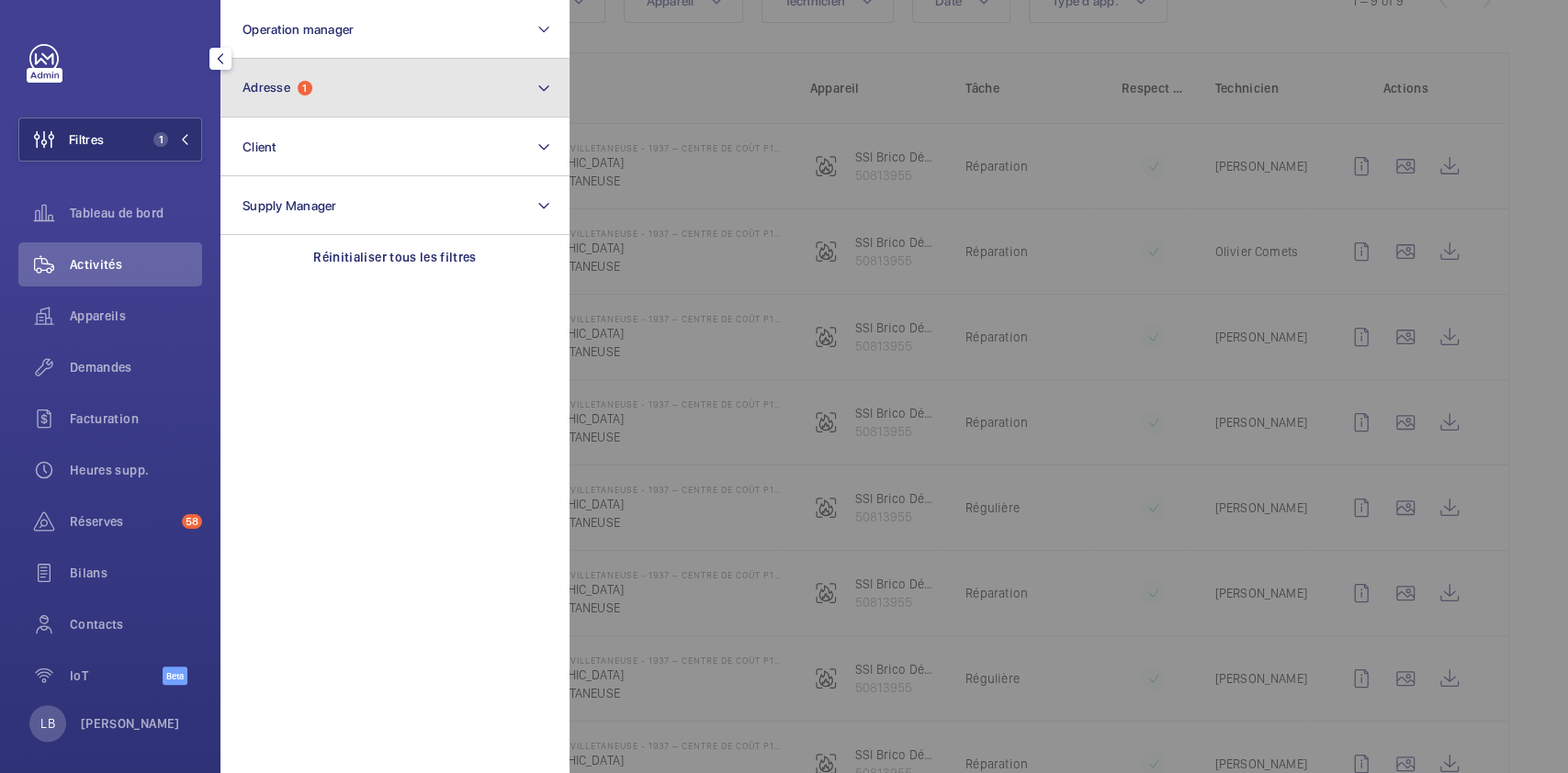
click at [335, 86] on button "Adresse 1" at bounding box center [395, 88] width 349 height 59
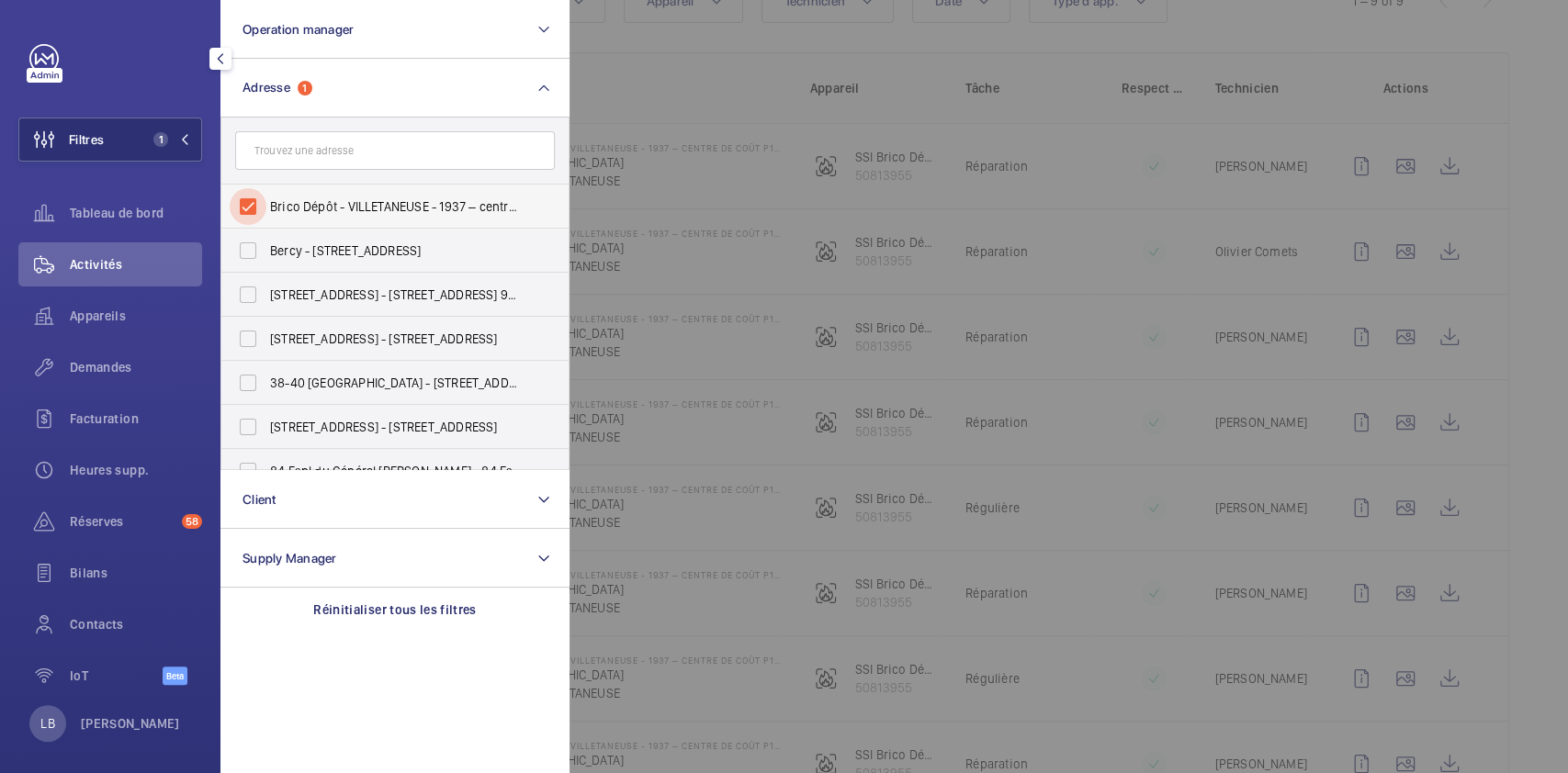
click at [251, 199] on input "Brico Dépôt - VILLETANEUSE - 1937 – centre de coût P140100000 - 4 [GEOGRAPHIC_D…" at bounding box center [248, 207] width 37 height 37
checkbox input "false"
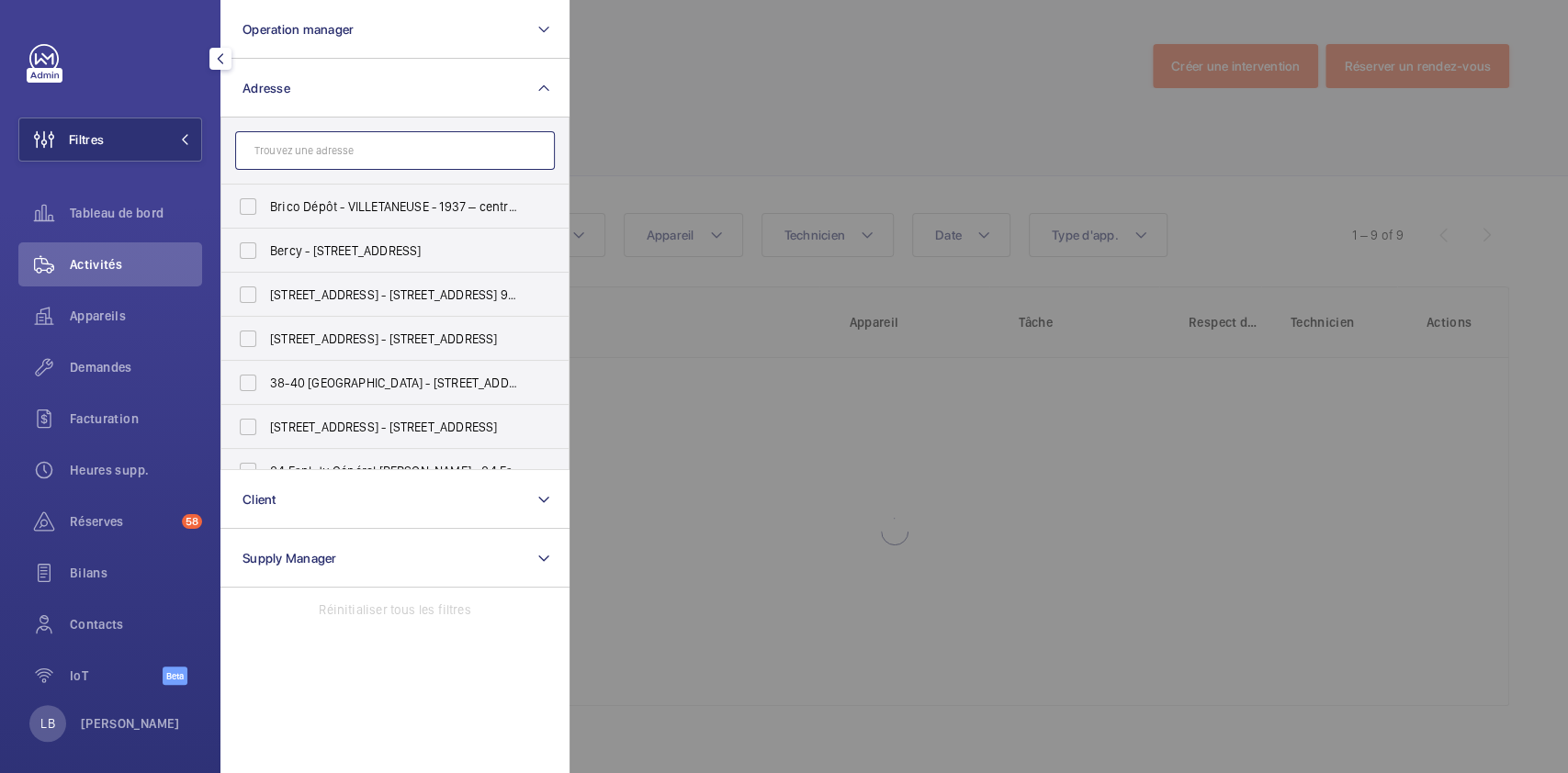
click at [317, 157] on input "text" at bounding box center [395, 151] width 320 height 39
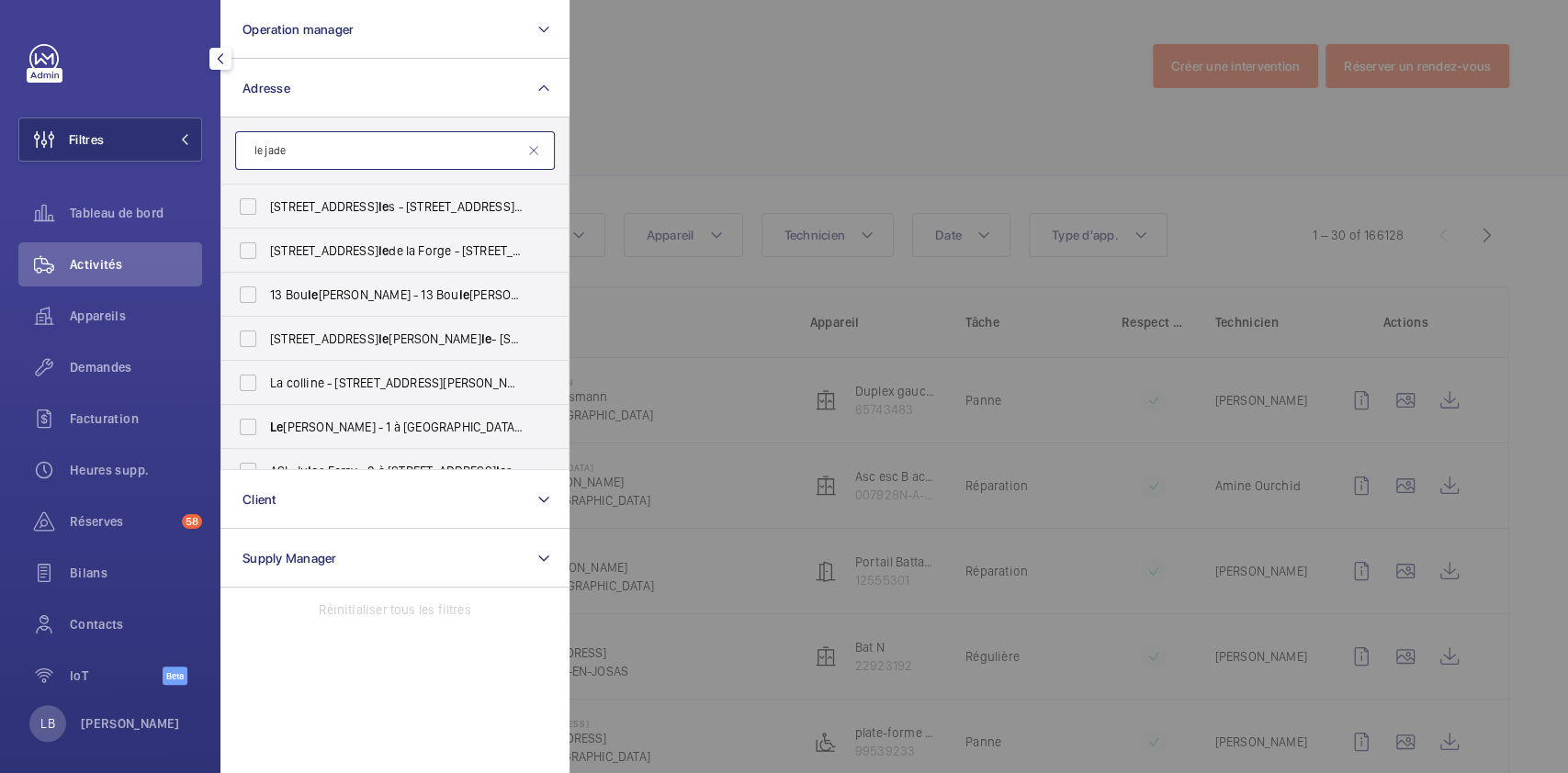
type input "le jade"
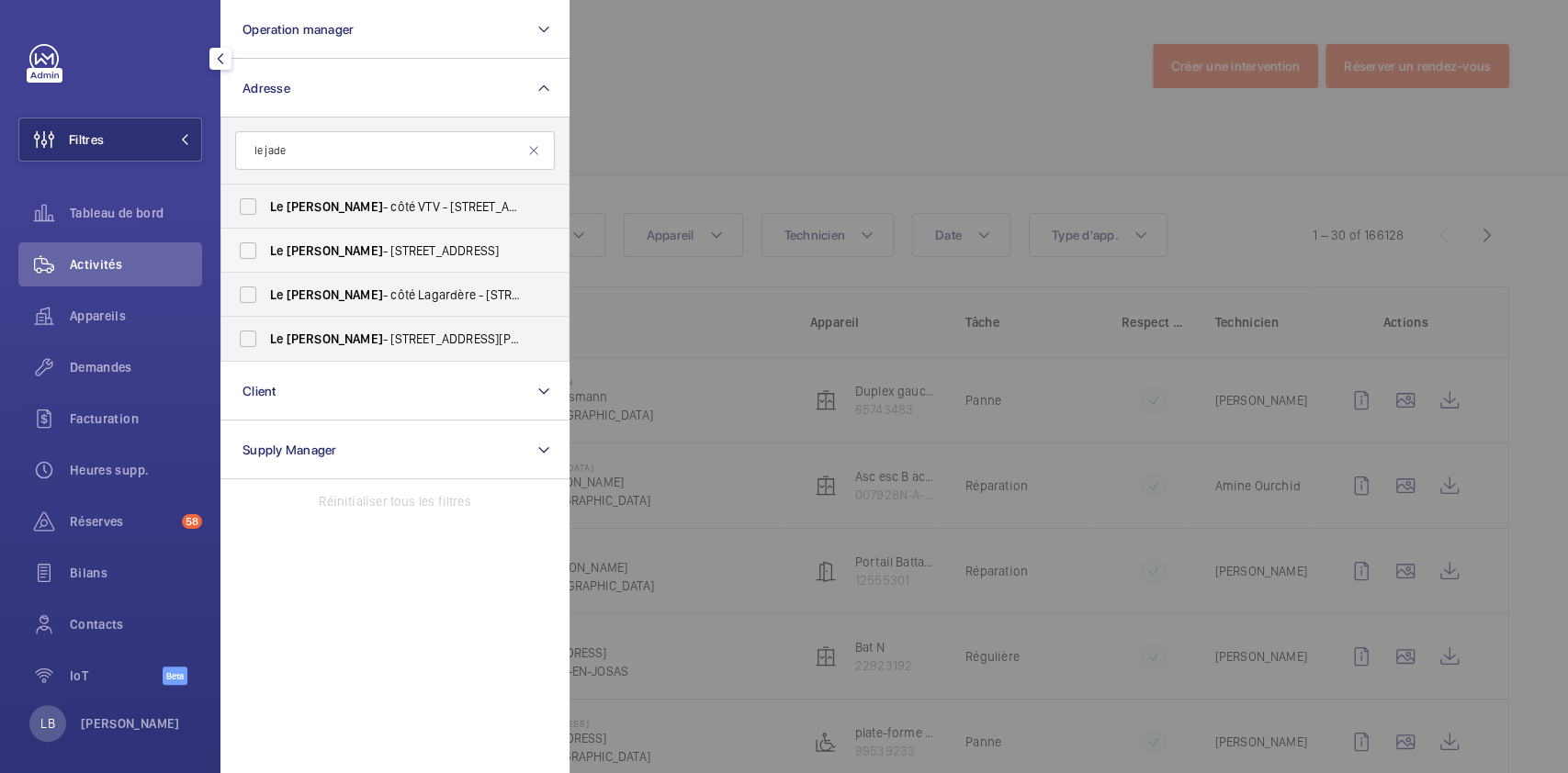
click at [279, 246] on span "Le" at bounding box center [277, 251] width 13 height 15
click at [267, 246] on input "Le Jade - [STREET_ADDRESS]" at bounding box center [248, 251] width 37 height 37
checkbox input "true"
click at [780, 129] on div at bounding box center [1354, 386] width 1568 height 773
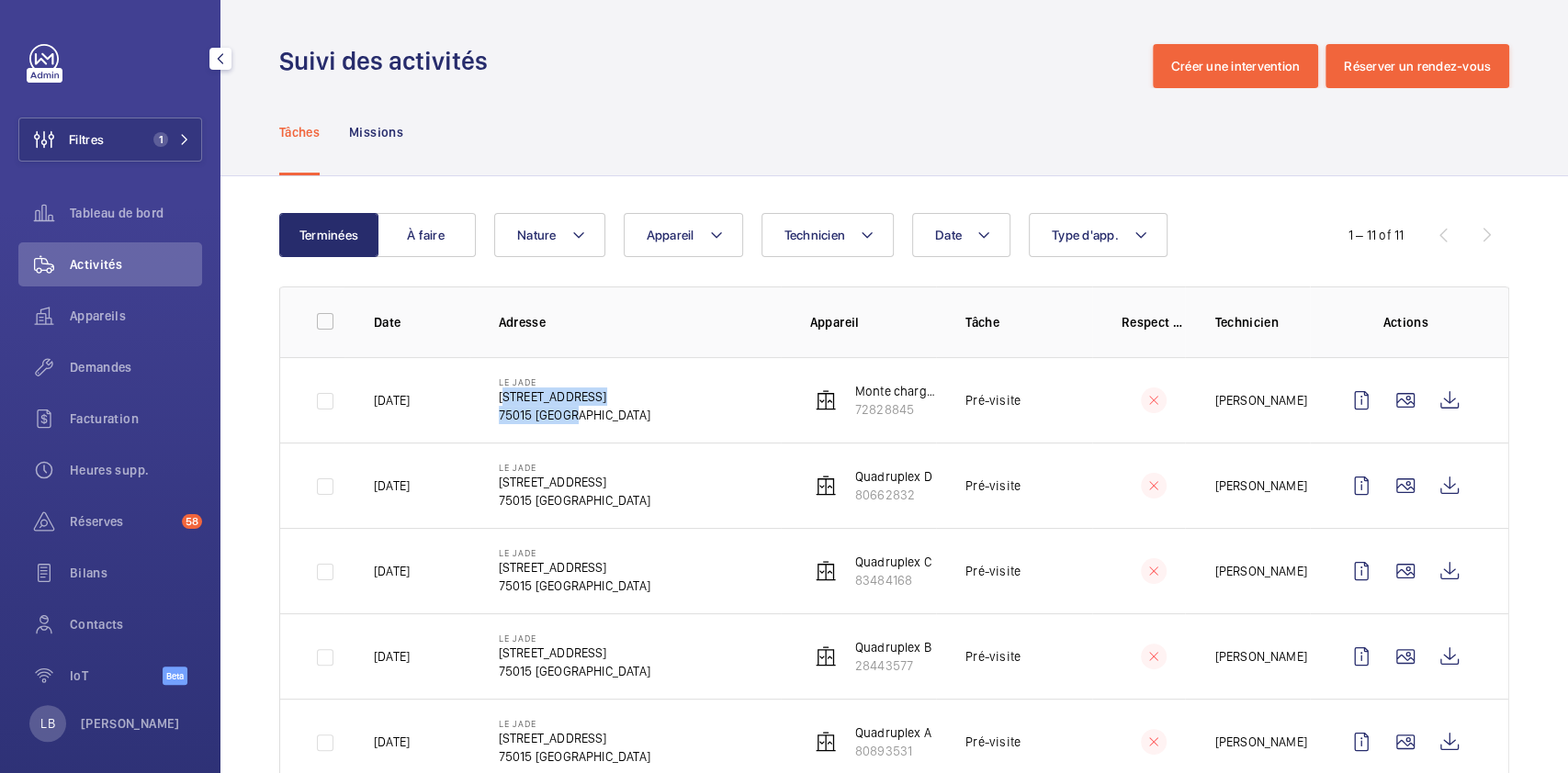
drag, startPoint x: 496, startPoint y: 395, endPoint x: 595, endPoint y: 421, distance: 102.4
click at [595, 421] on div "Le Jade [STREET_ADDRESS]" at bounding box center [574, 401] width 152 height 48
copy div "[STREET_ADDRESS]"
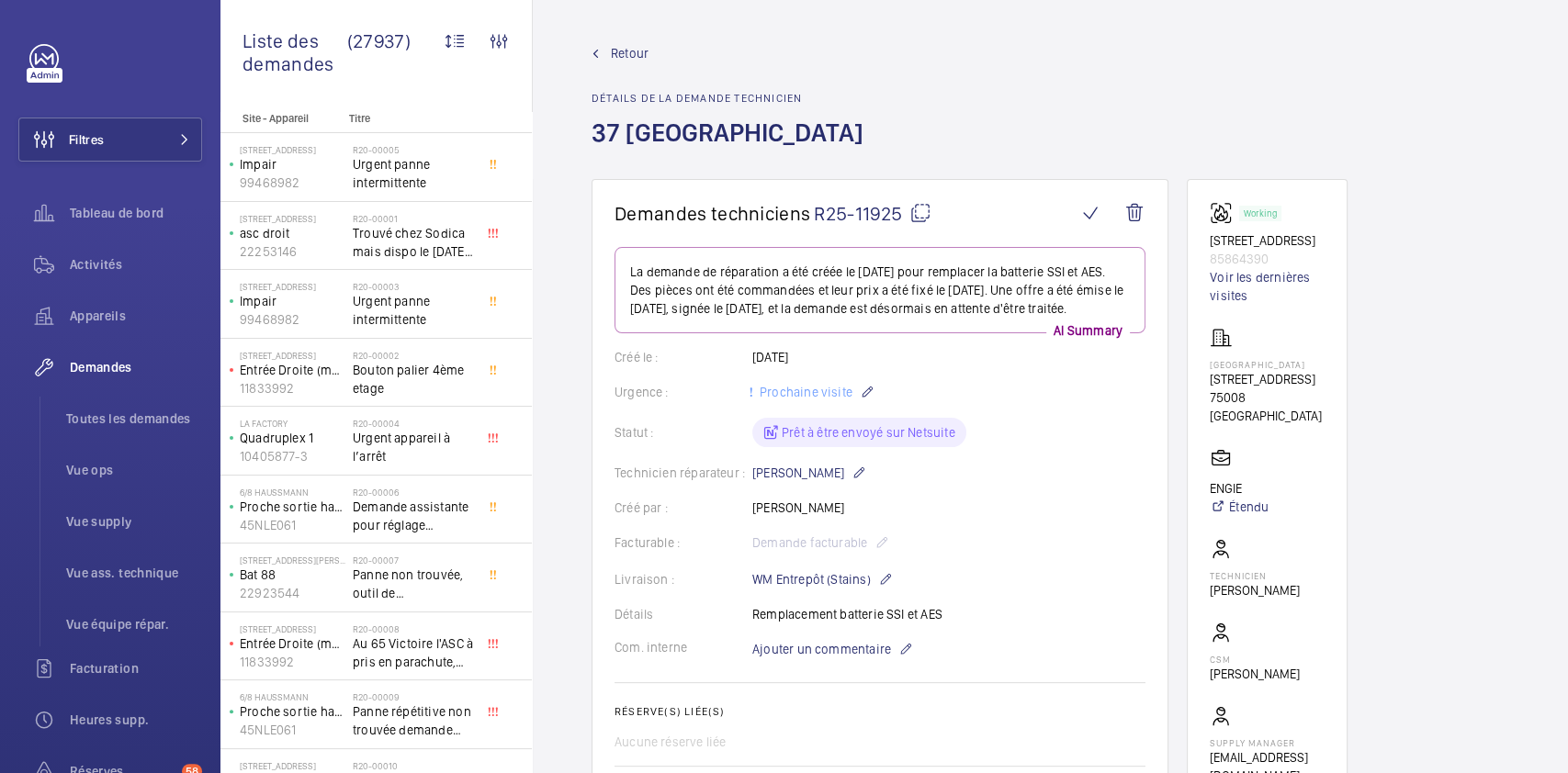
click at [623, 58] on span "Retour" at bounding box center [630, 53] width 38 height 18
